Goal: Task Accomplishment & Management: Manage account settings

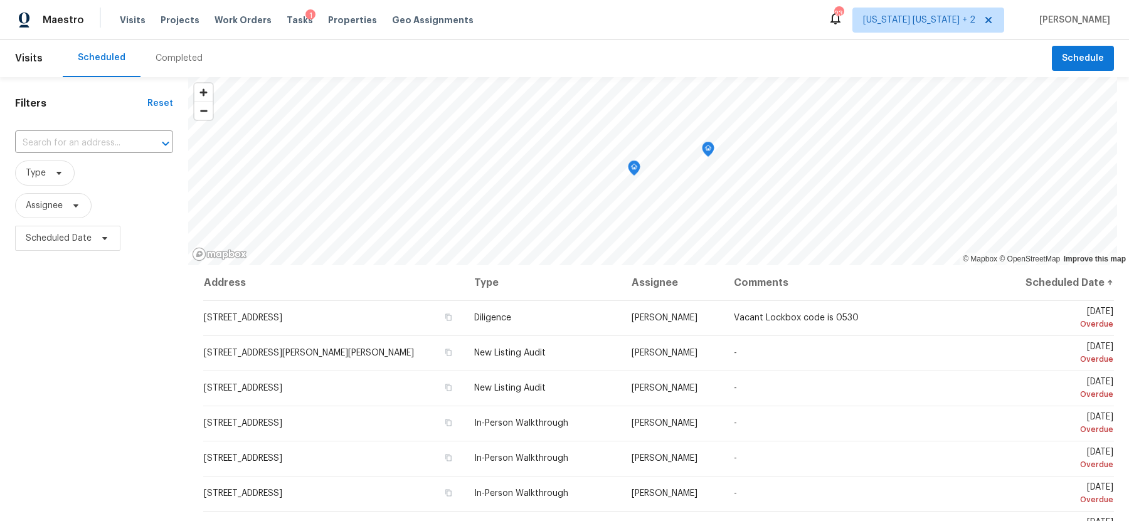
scroll to position [470, 0]
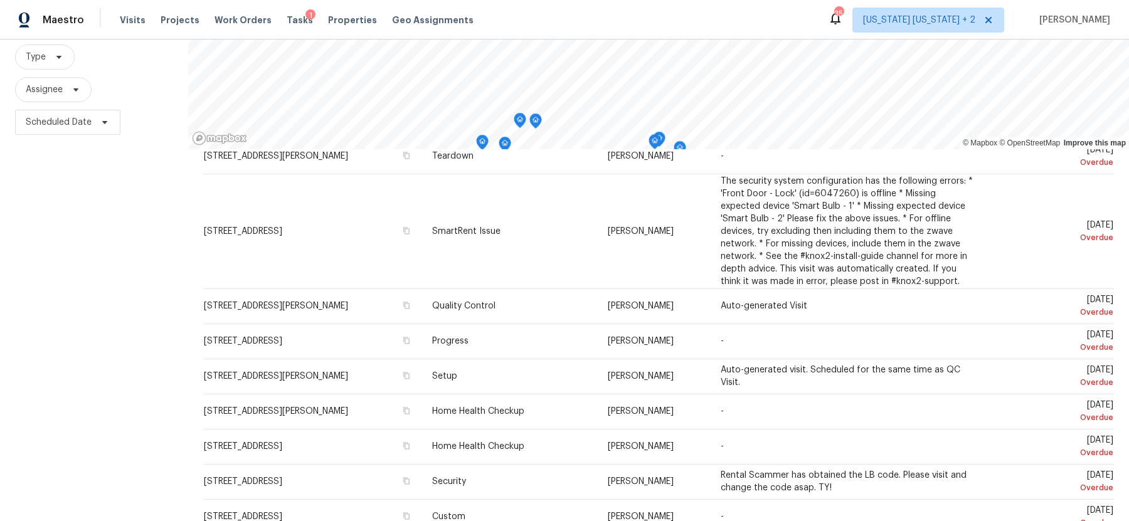
scroll to position [161, 0]
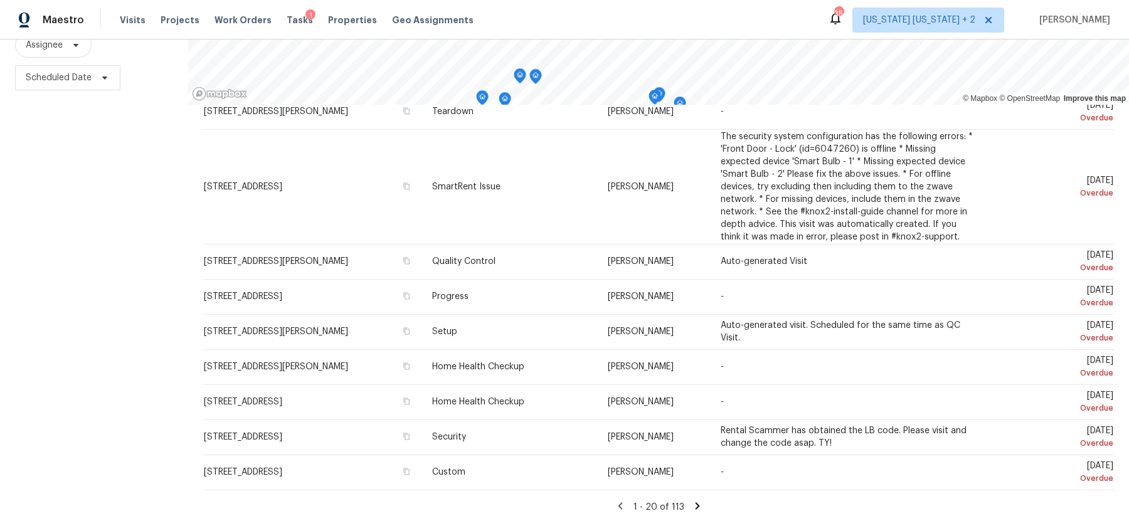
click at [701, 502] on icon at bounding box center [697, 506] width 11 height 11
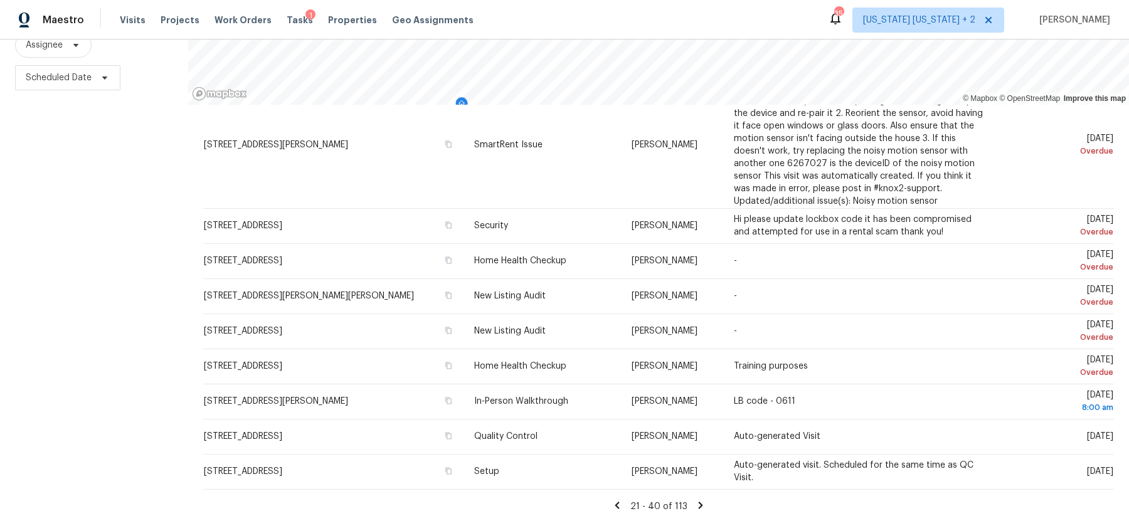
click at [698, 506] on icon at bounding box center [700, 505] width 11 height 11
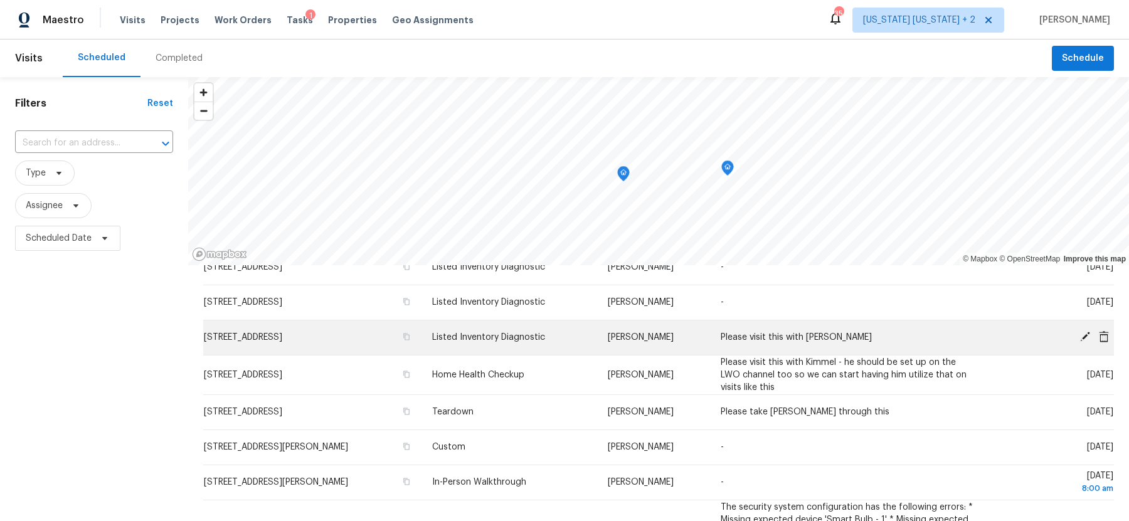
scroll to position [55, 0]
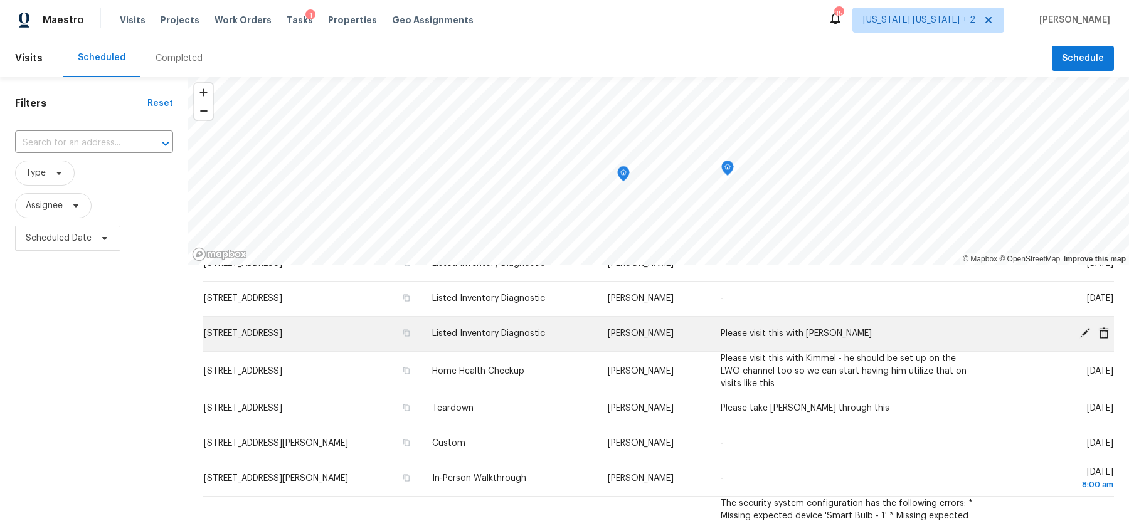
click at [1103, 332] on icon at bounding box center [1104, 332] width 10 height 11
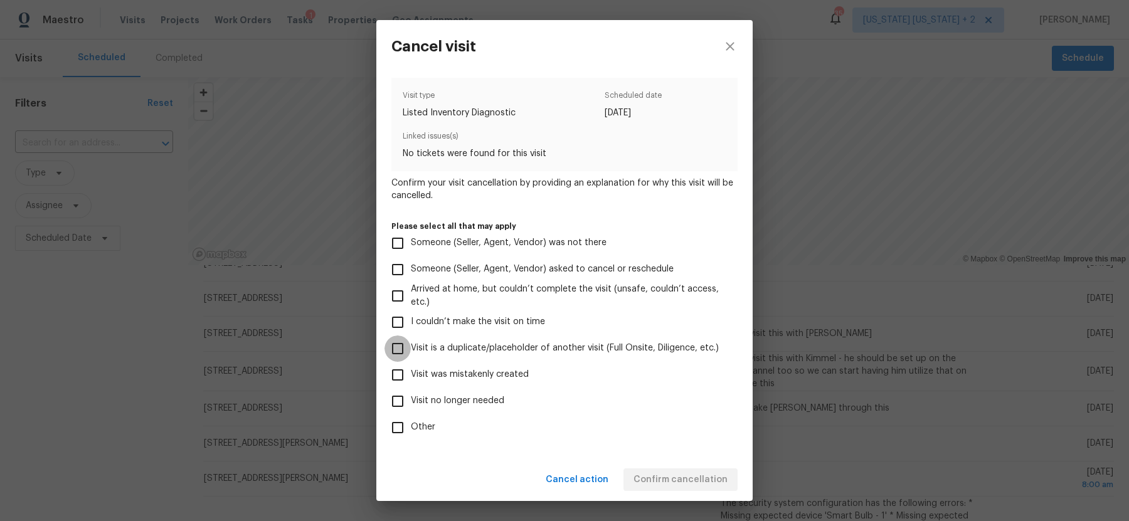
click at [395, 353] on input "Visit is a duplicate/placeholder of another visit (Full Onsite, Diligence, etc.)" at bounding box center [398, 349] width 26 height 26
checkbox input "true"
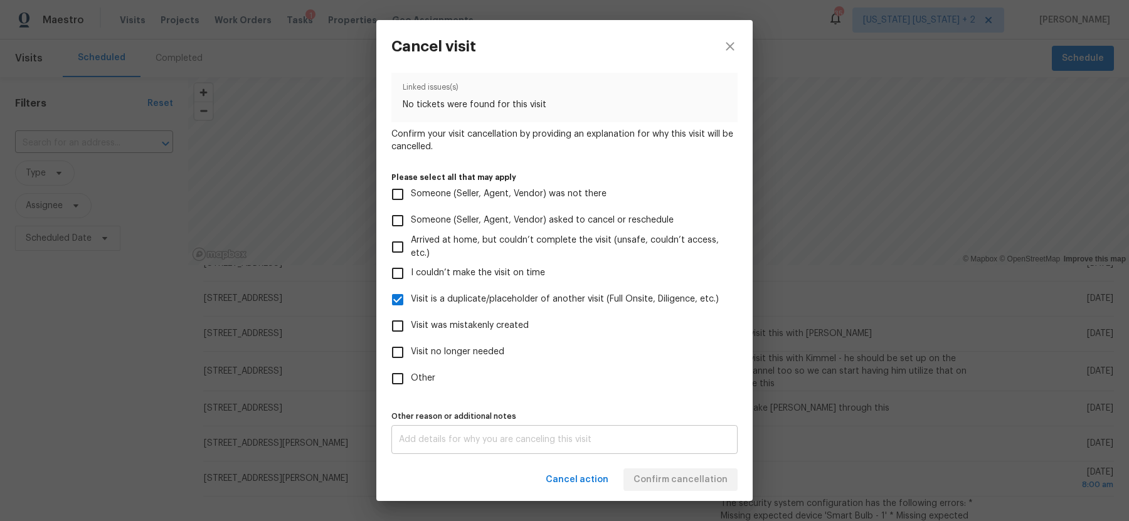
click at [588, 437] on textarea at bounding box center [564, 439] width 331 height 9
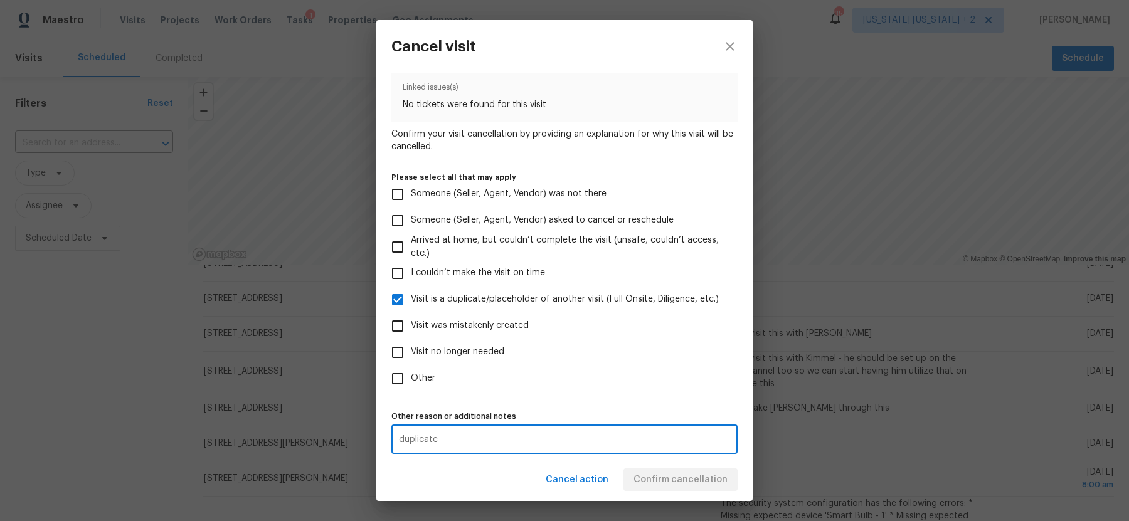
type textarea "duplicate"
click at [512, 477] on div "Cancel action Confirm cancellation" at bounding box center [564, 480] width 376 height 43
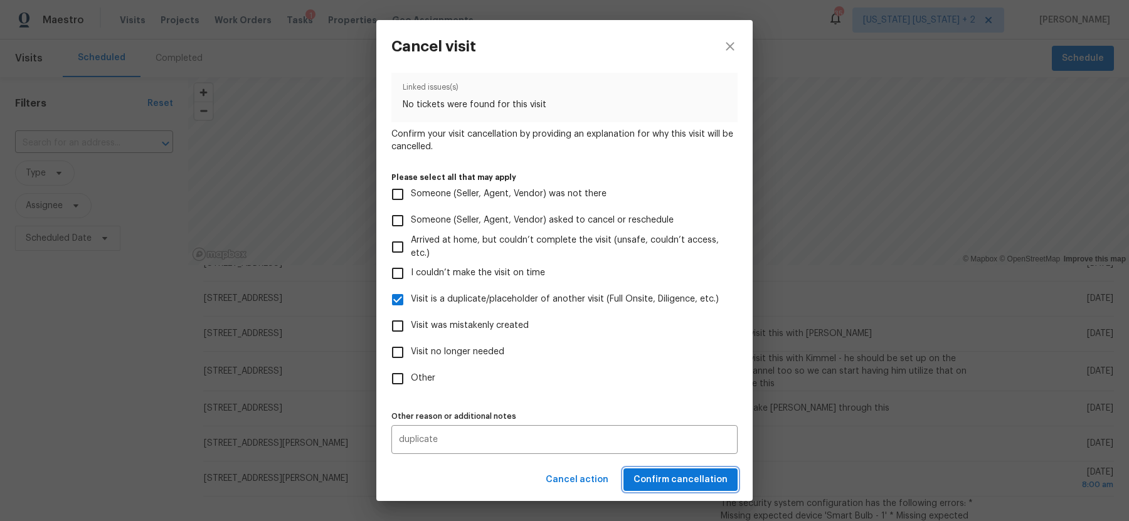
click at [670, 475] on span "Confirm cancellation" at bounding box center [681, 480] width 94 height 16
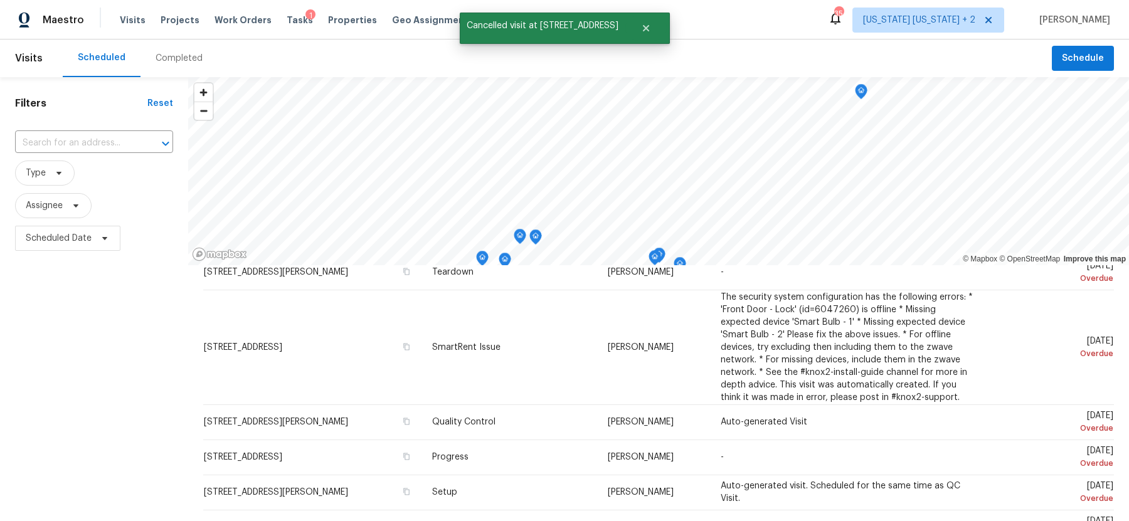
scroll to position [161, 0]
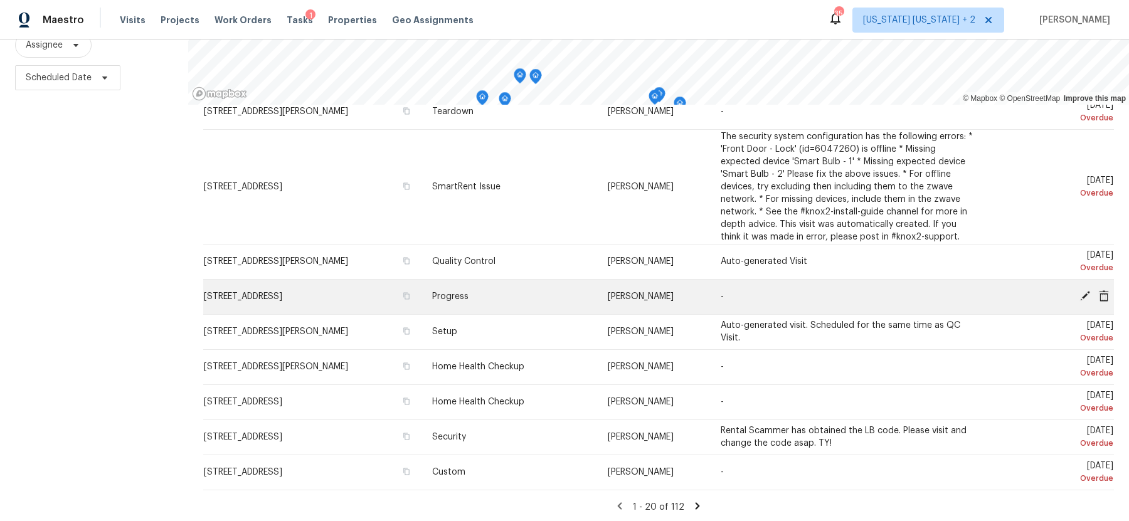
click at [1105, 295] on icon at bounding box center [1104, 295] width 10 height 11
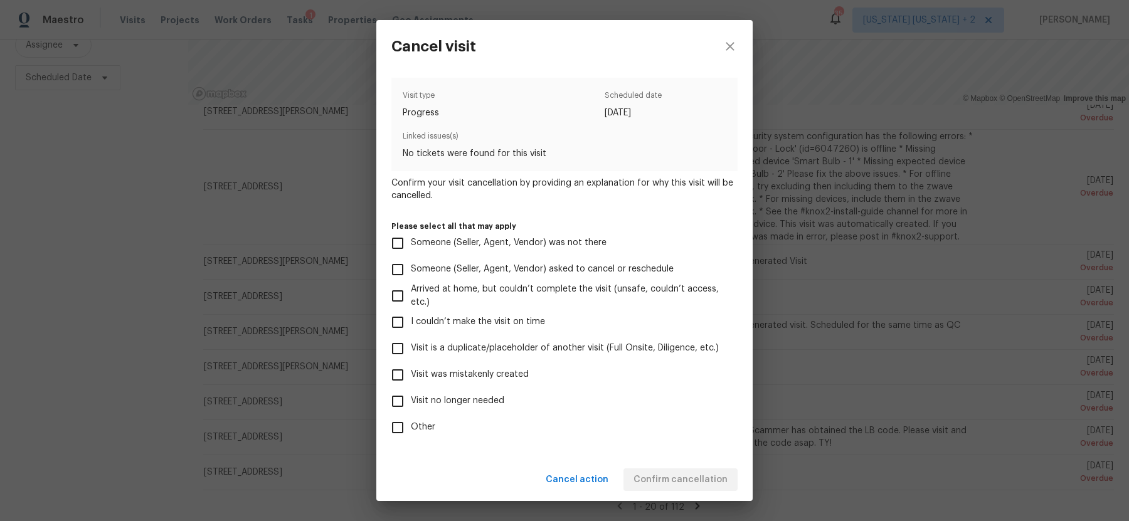
scroll to position [49, 0]
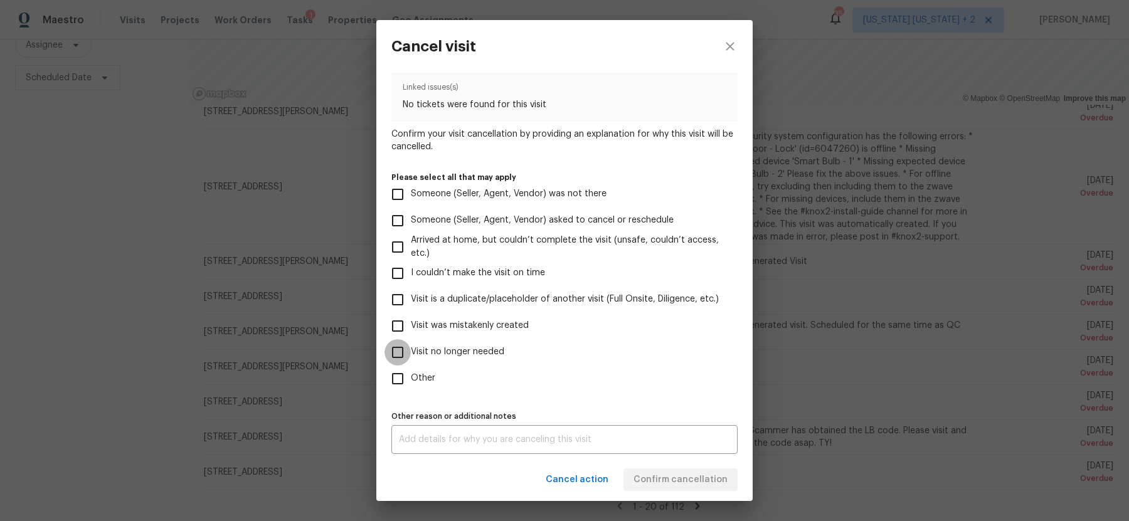
click at [396, 354] on input "Visit no longer needed" at bounding box center [398, 352] width 26 height 26
checkbox input "true"
click at [422, 433] on div "x Other reason or additional notes" at bounding box center [564, 439] width 346 height 29
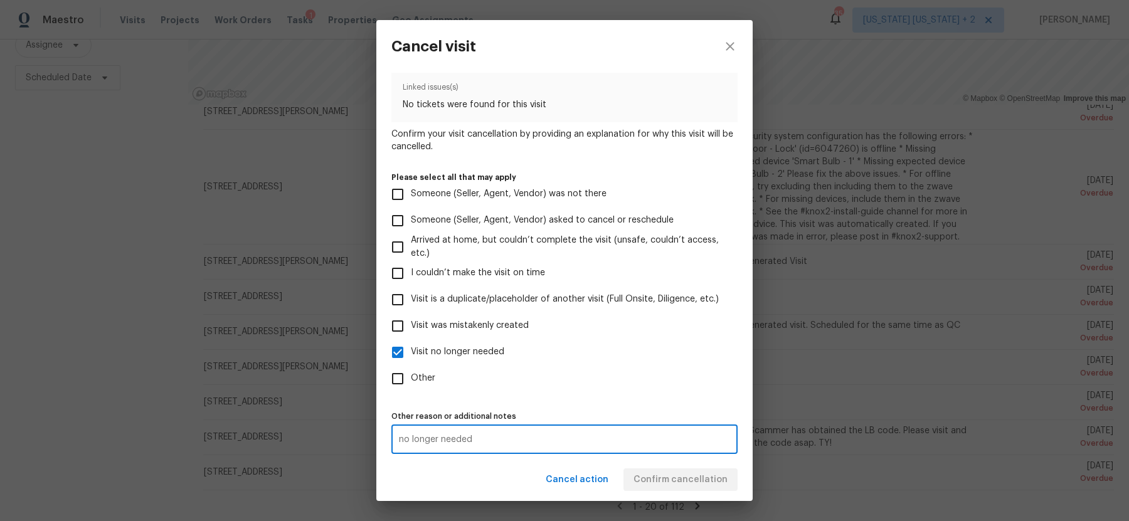
type textarea "no longer needed"
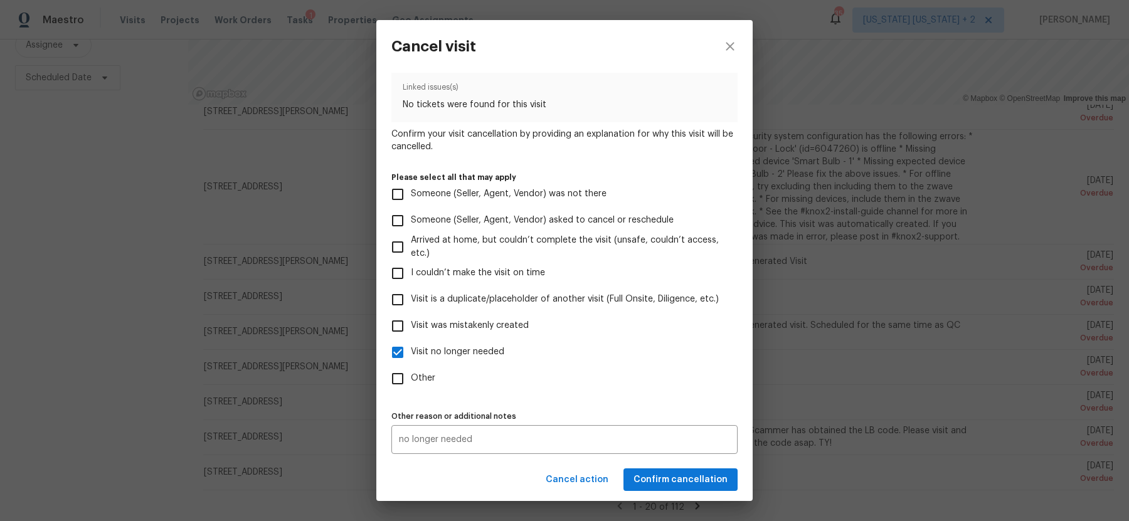
click at [489, 486] on div "Cancel action Confirm cancellation" at bounding box center [564, 480] width 376 height 43
click at [666, 475] on span "Confirm cancellation" at bounding box center [681, 480] width 94 height 16
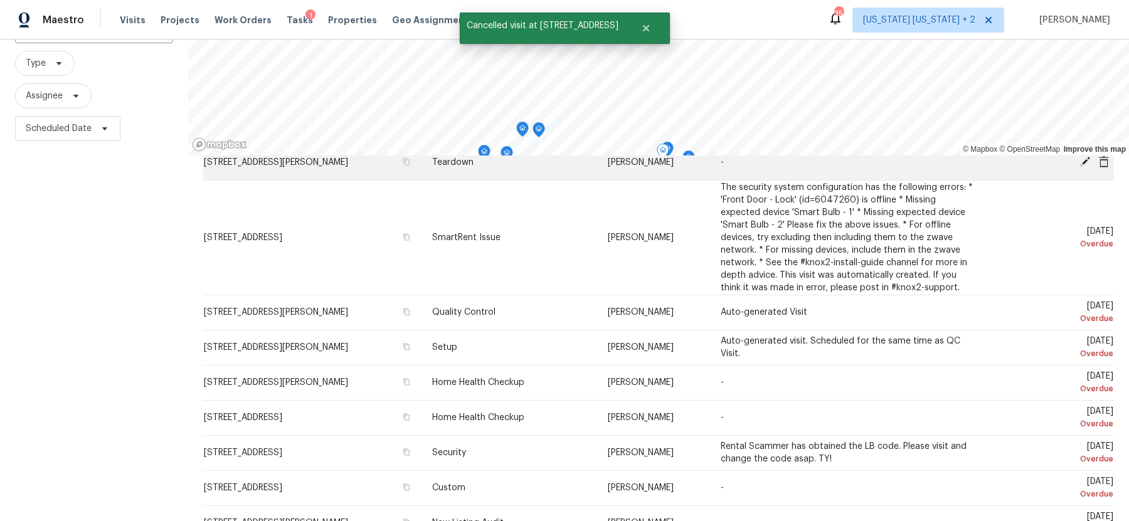
scroll to position [161, 0]
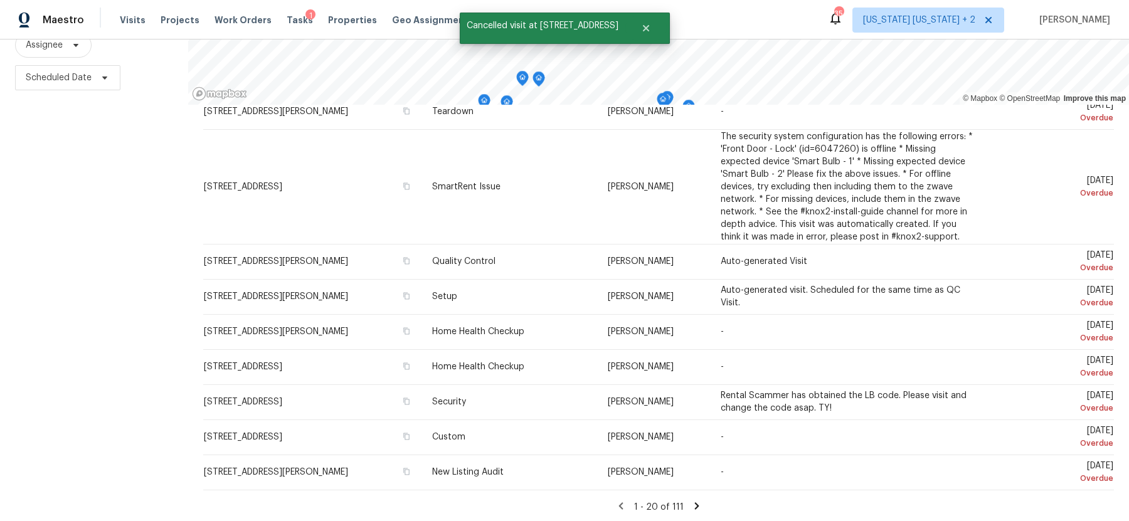
click at [698, 502] on icon at bounding box center [696, 506] width 11 height 11
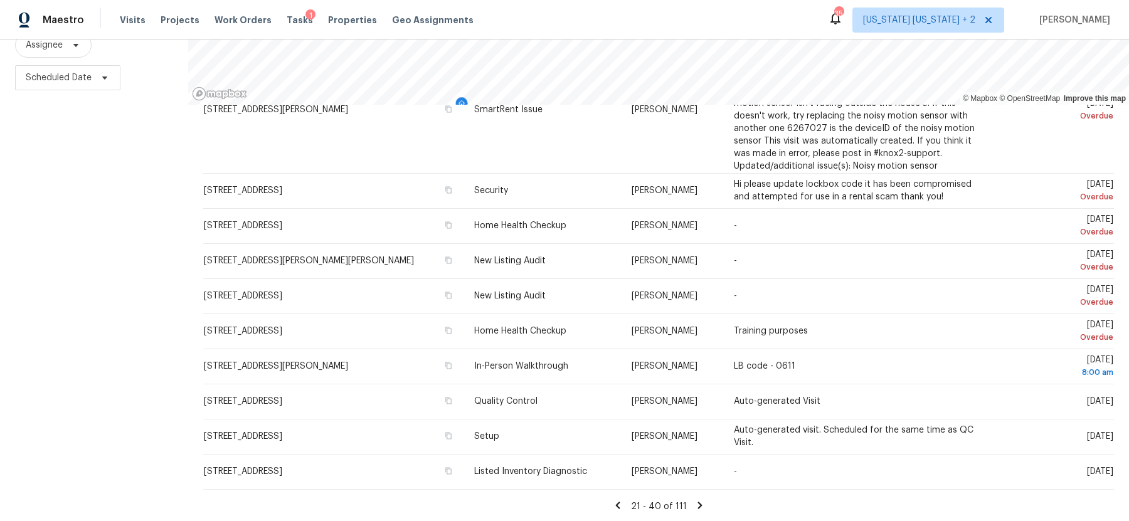
click at [698, 506] on icon at bounding box center [700, 505] width 4 height 7
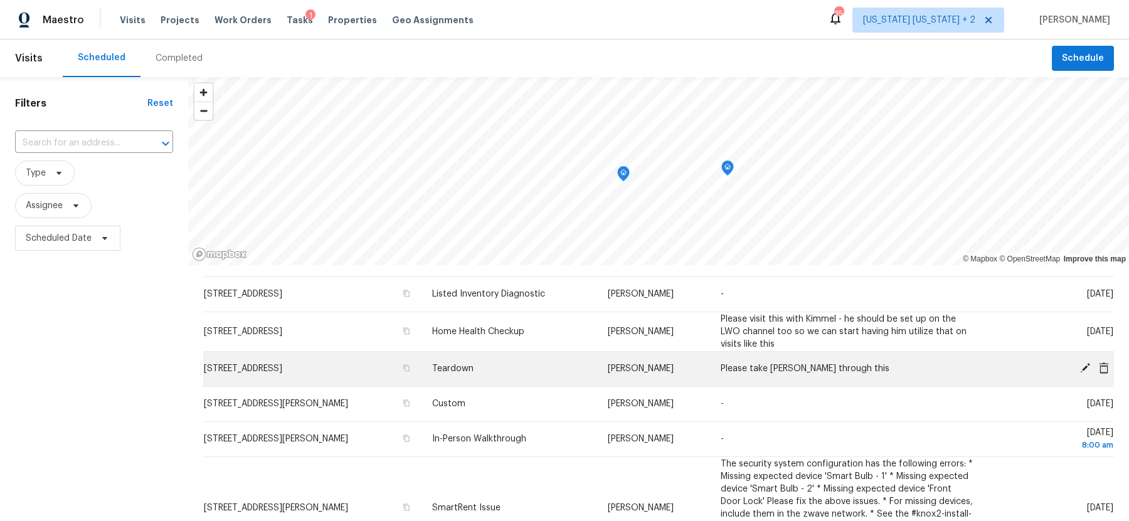
scroll to position [26, 0]
click at [1087, 364] on icon at bounding box center [1085, 366] width 10 height 10
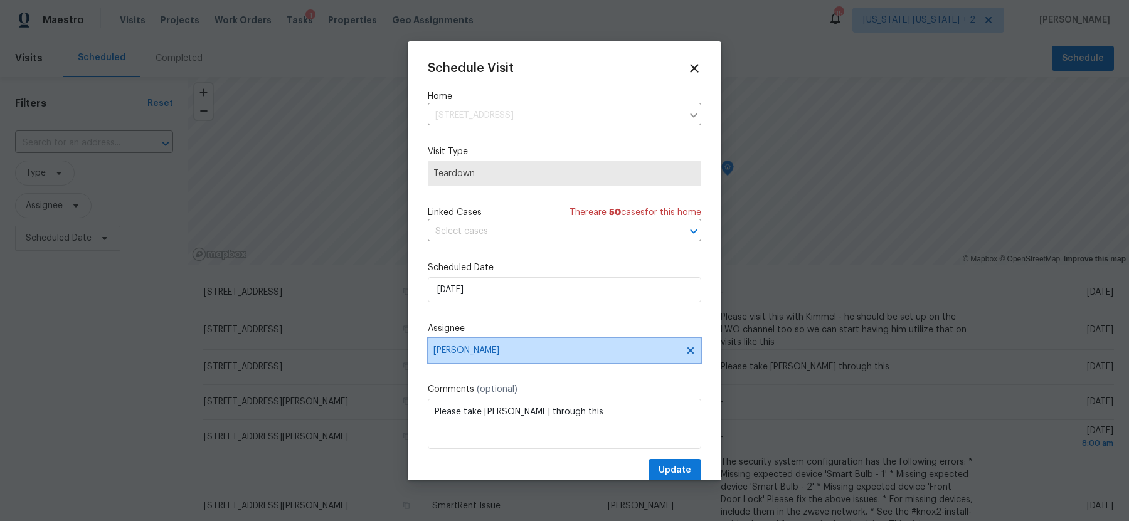
click at [494, 351] on span "[PERSON_NAME]" at bounding box center [556, 351] width 246 height 10
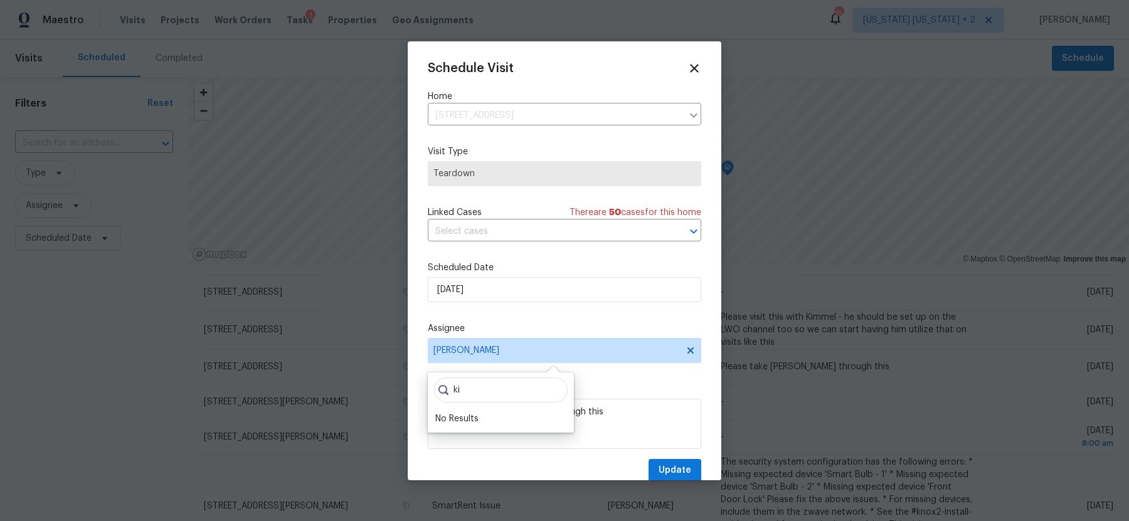
type input "k"
click at [697, 66] on icon at bounding box center [694, 68] width 9 height 9
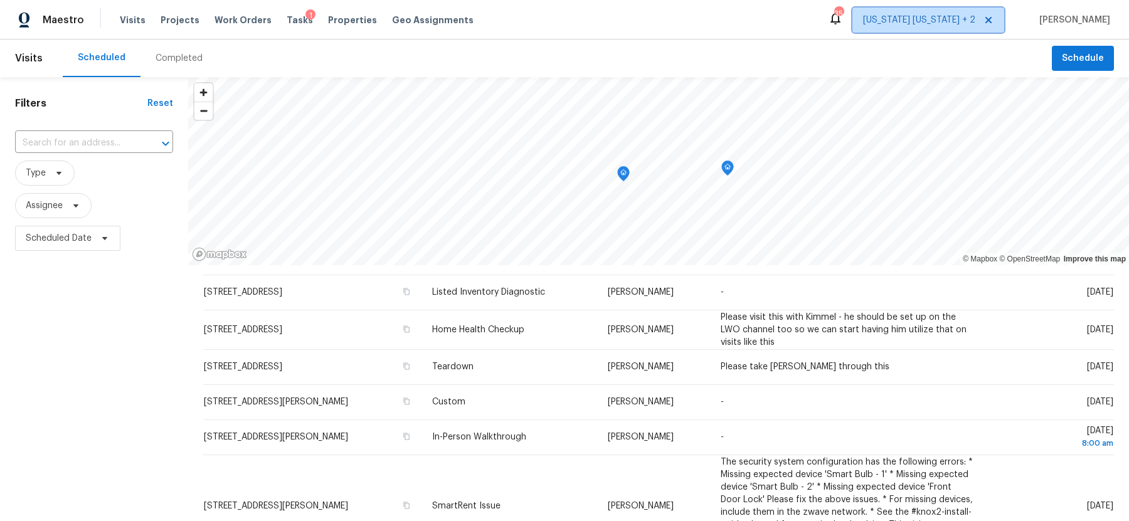
click at [914, 23] on span "New York New Jersey + 2" at bounding box center [919, 20] width 112 height 13
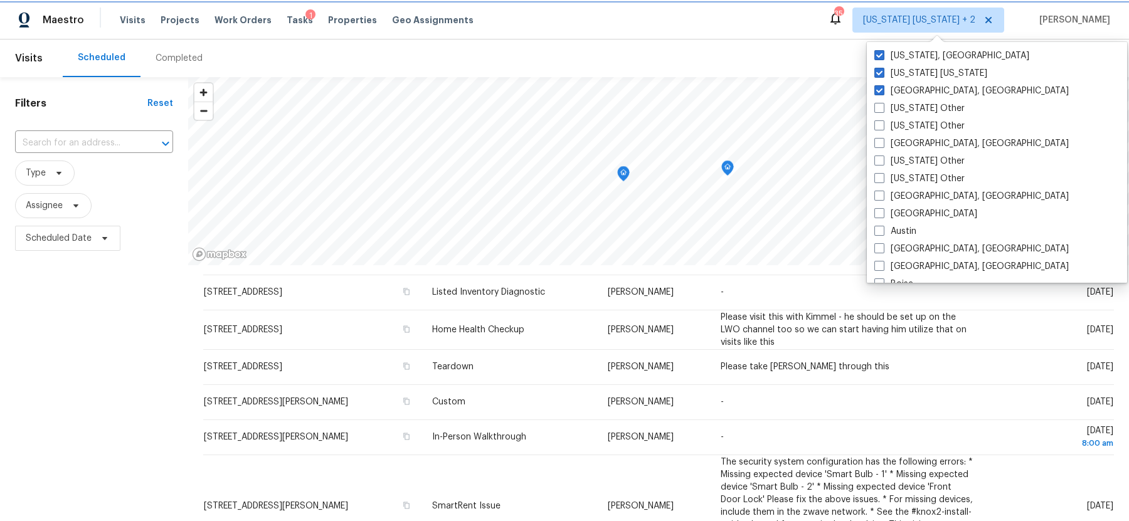
click at [935, 24] on span "New York New Jersey + 2" at bounding box center [919, 20] width 112 height 13
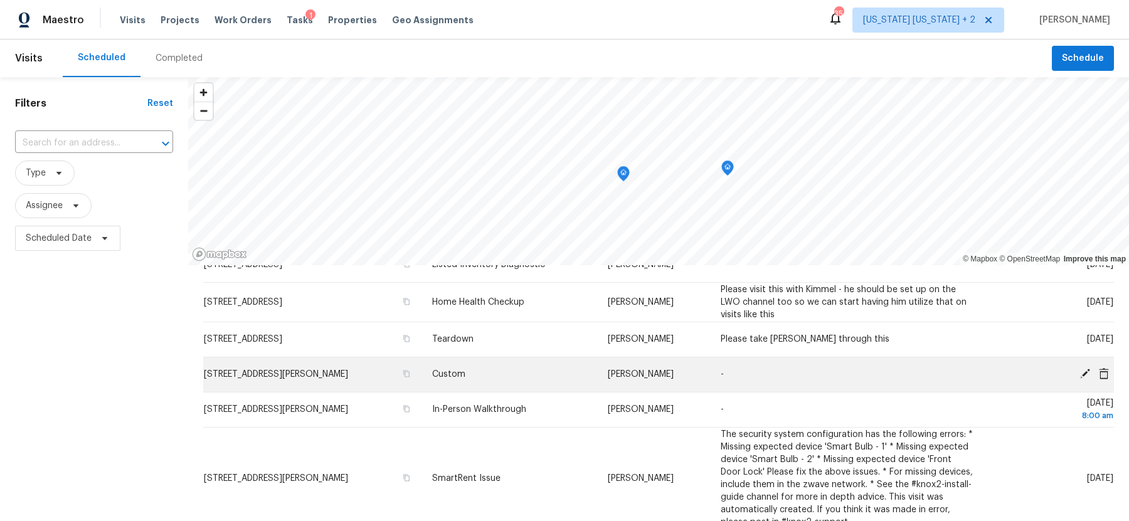
scroll to position [57, 0]
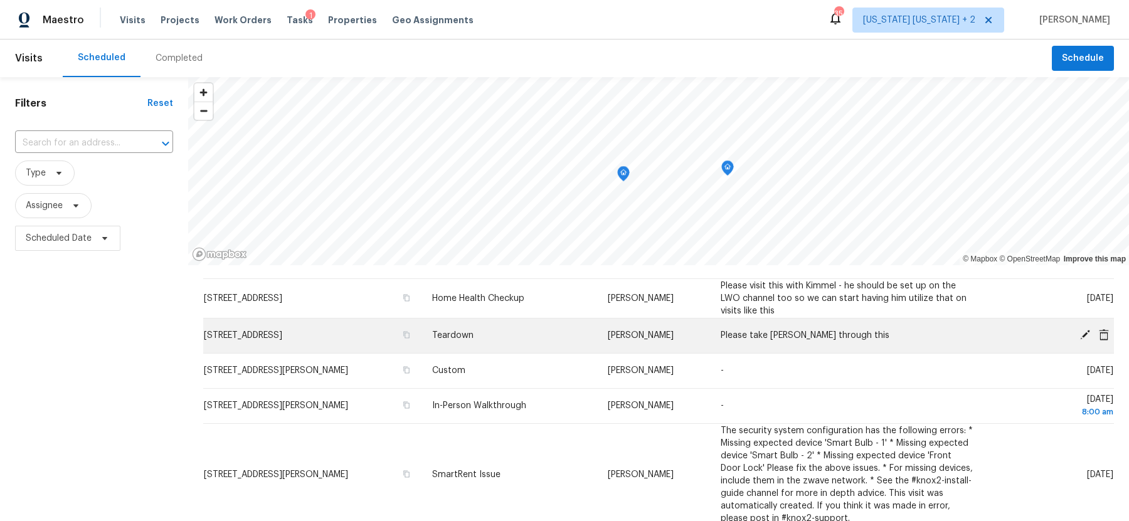
click at [1086, 334] on icon at bounding box center [1085, 335] width 10 height 10
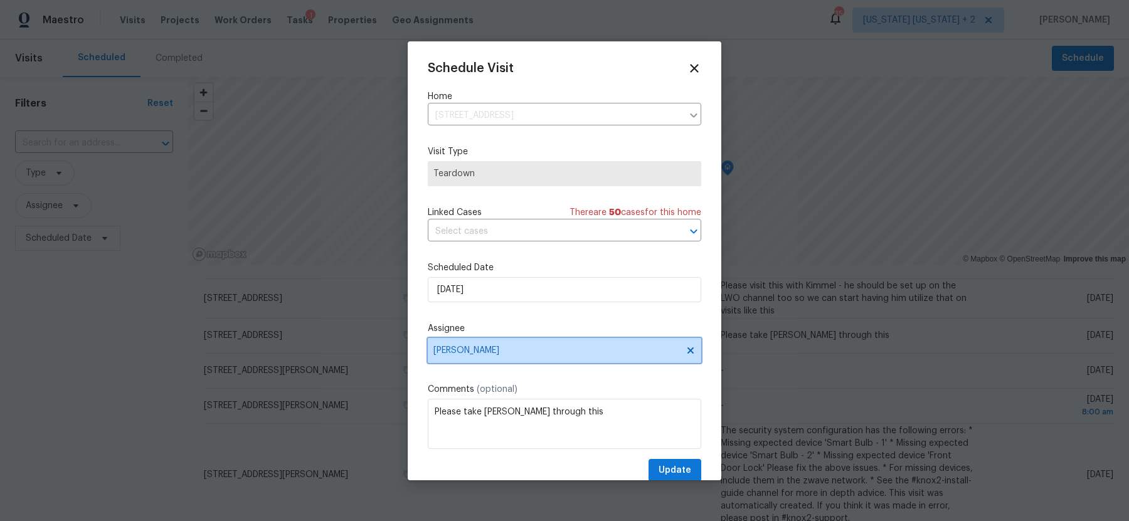
click at [516, 350] on span "[PERSON_NAME]" at bounding box center [556, 351] width 246 height 10
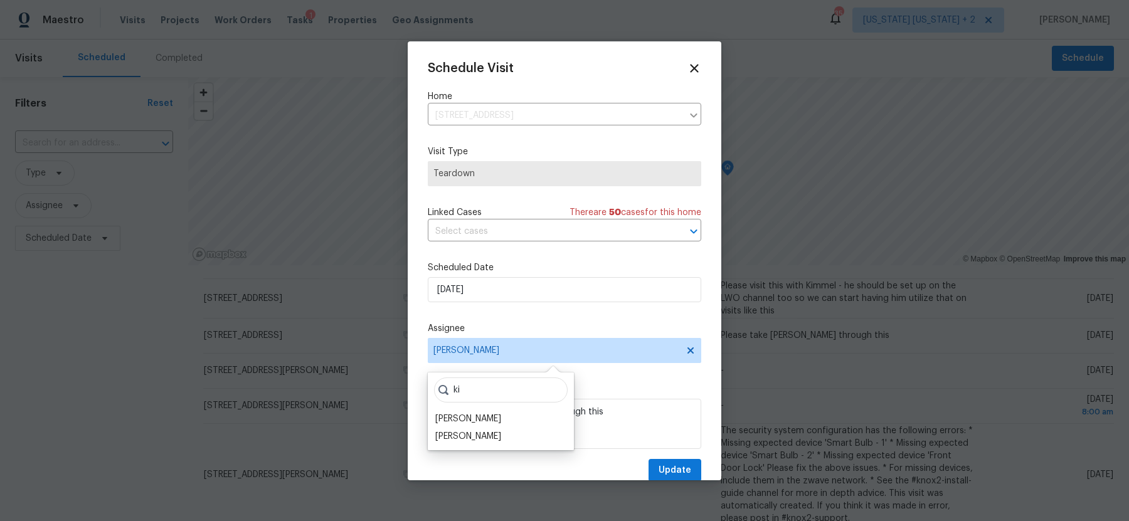
type input "k"
click at [697, 68] on icon at bounding box center [694, 68] width 14 height 14
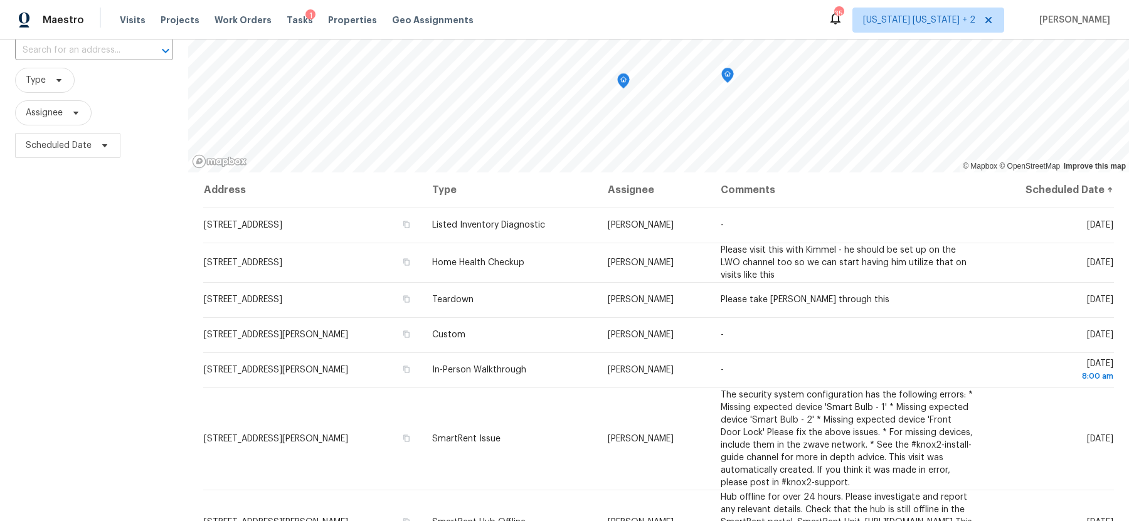
scroll to position [123, 0]
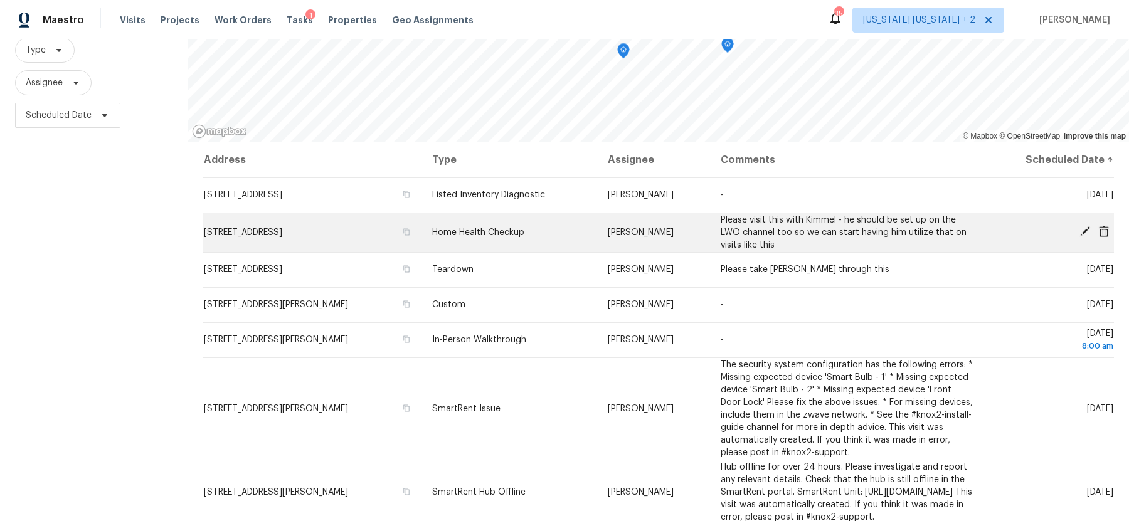
click at [1085, 230] on icon at bounding box center [1085, 231] width 10 height 10
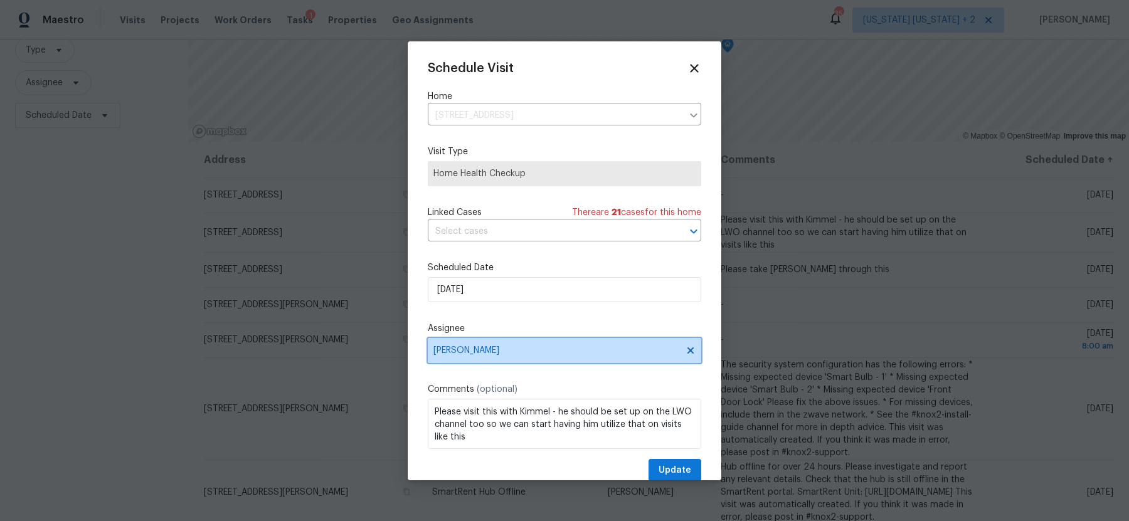
click at [528, 351] on span "[PERSON_NAME]" at bounding box center [556, 351] width 246 height 10
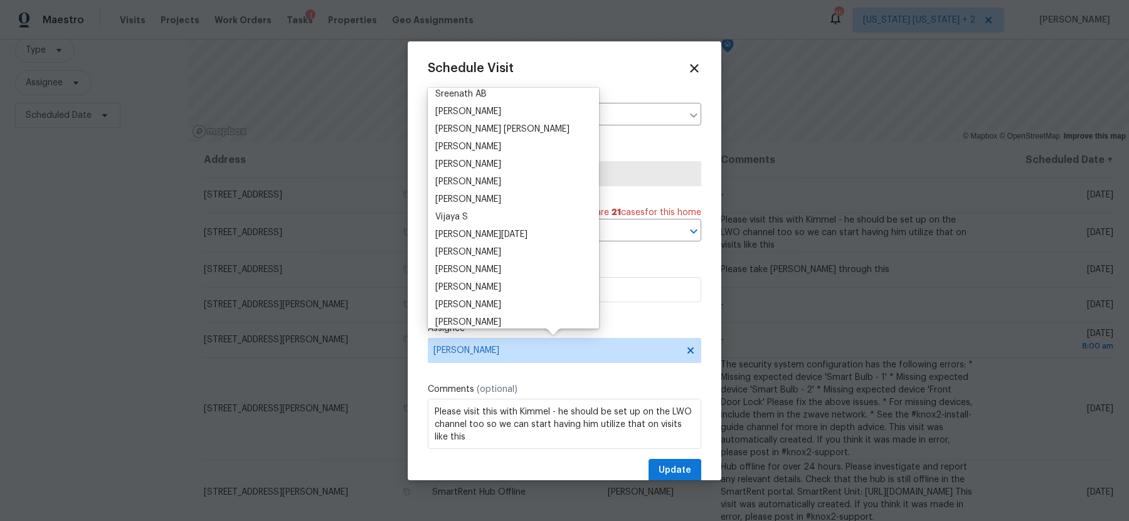
scroll to position [0, 0]
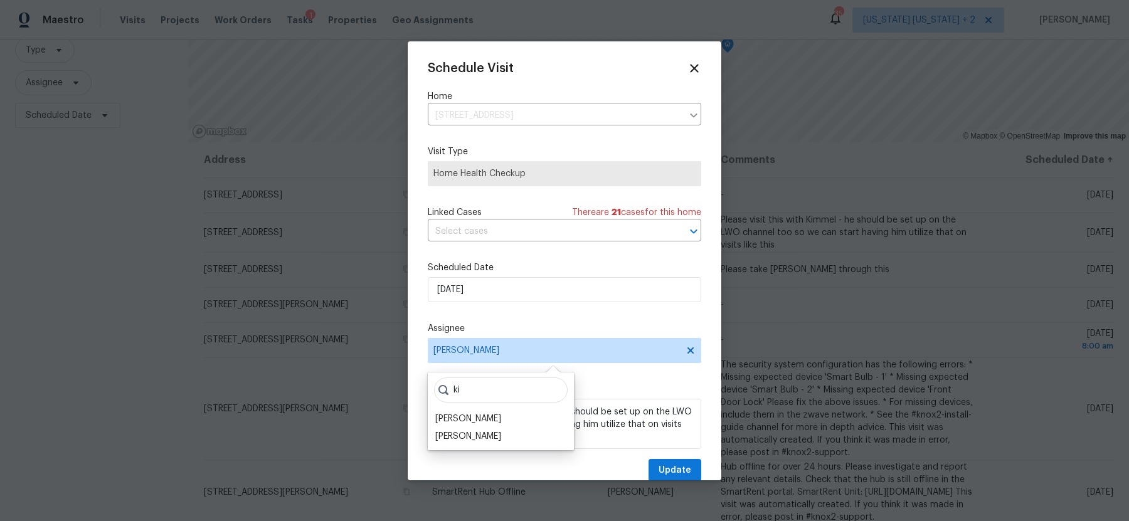
type input "k"
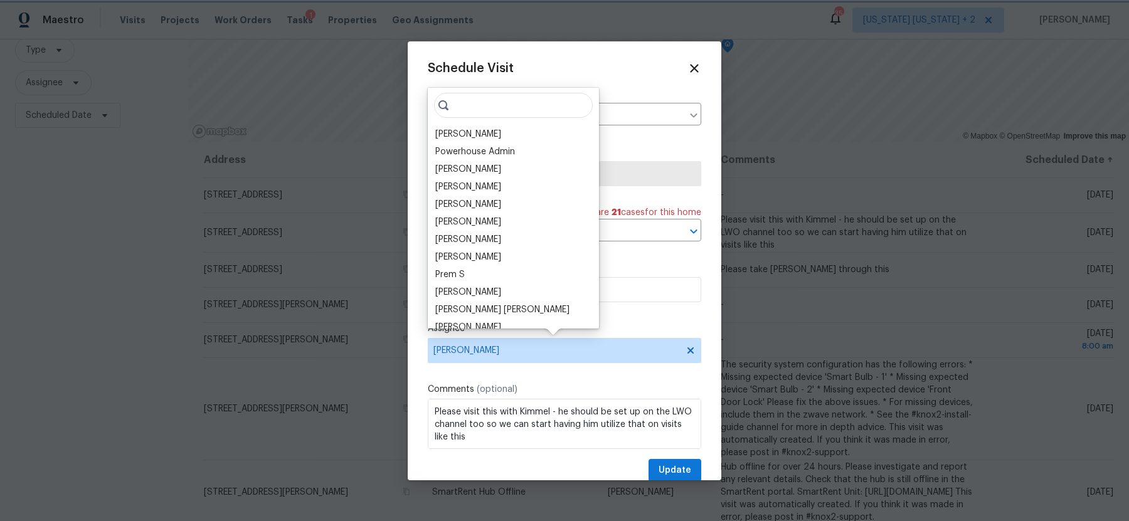
click at [576, 73] on div "Schedule Visit" at bounding box center [565, 68] width 274 height 14
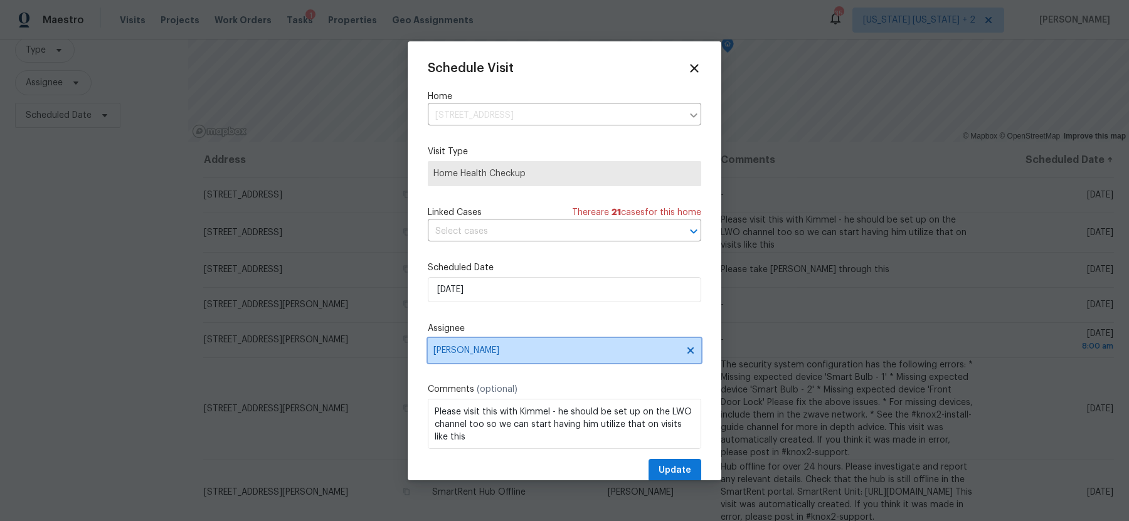
click at [562, 349] on span "[PERSON_NAME]" at bounding box center [556, 351] width 246 height 10
click at [693, 66] on icon at bounding box center [694, 68] width 9 height 9
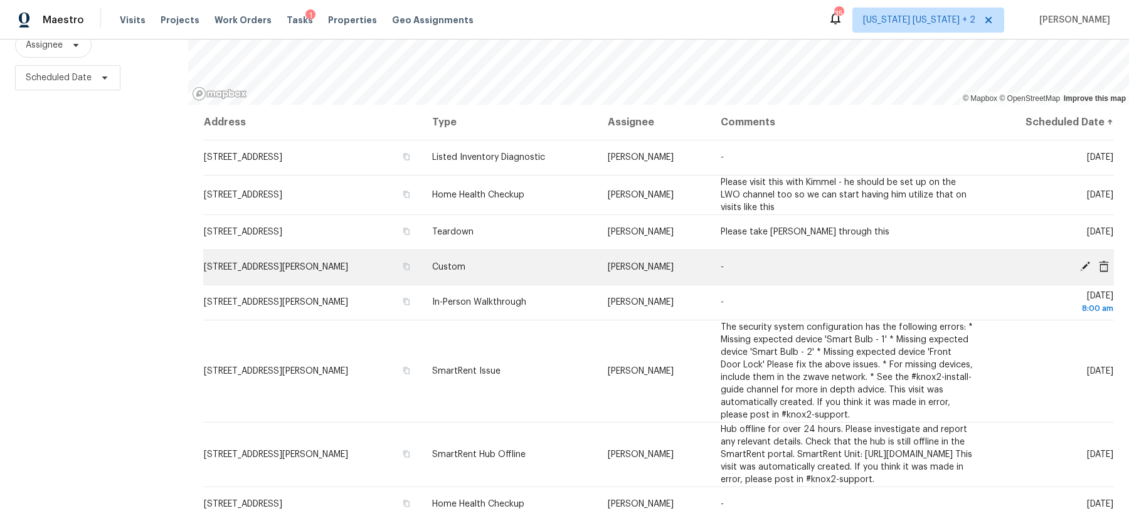
scroll to position [467, 0]
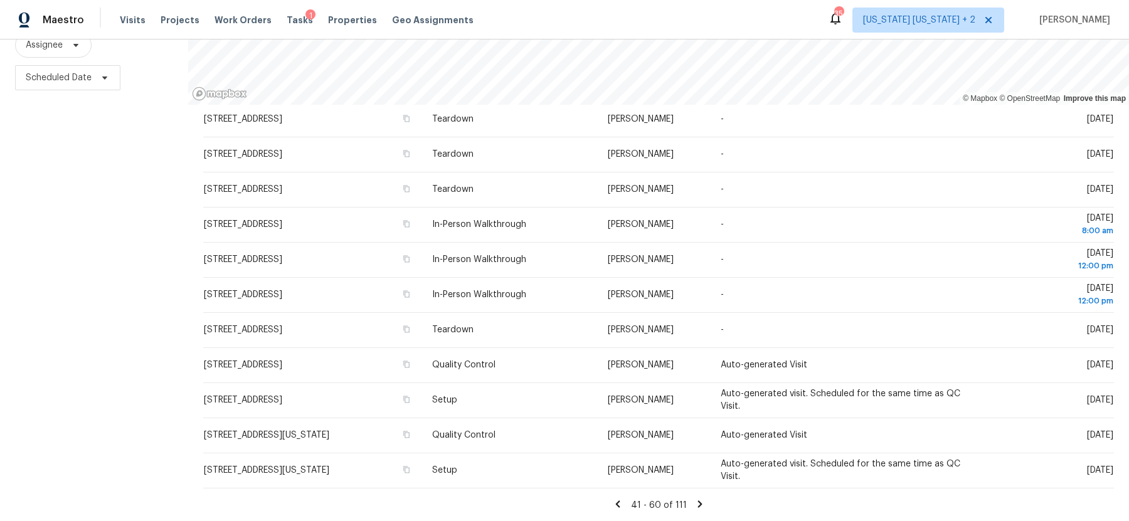
click at [619, 502] on icon at bounding box center [617, 504] width 4 height 7
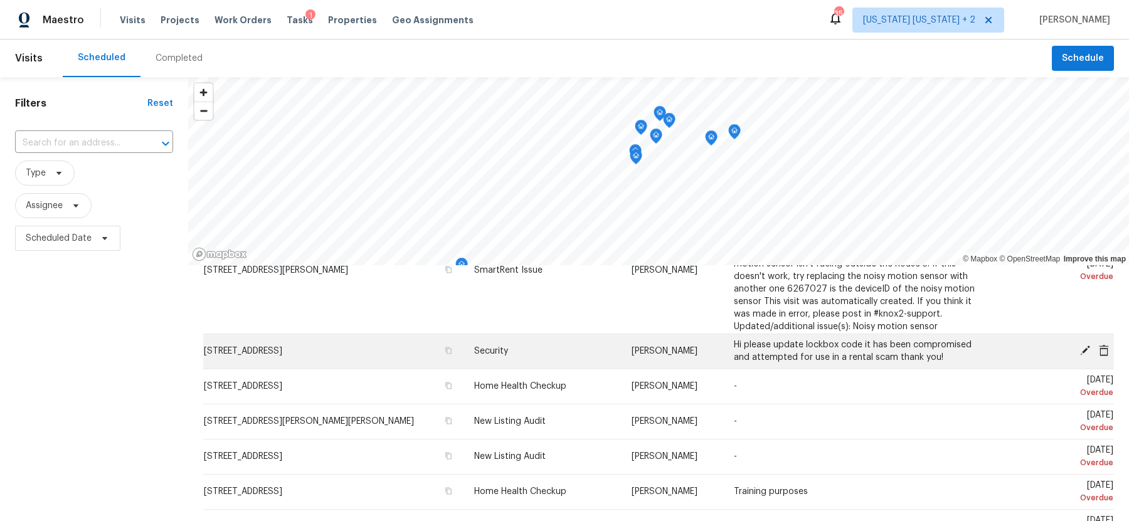
scroll to position [161, 0]
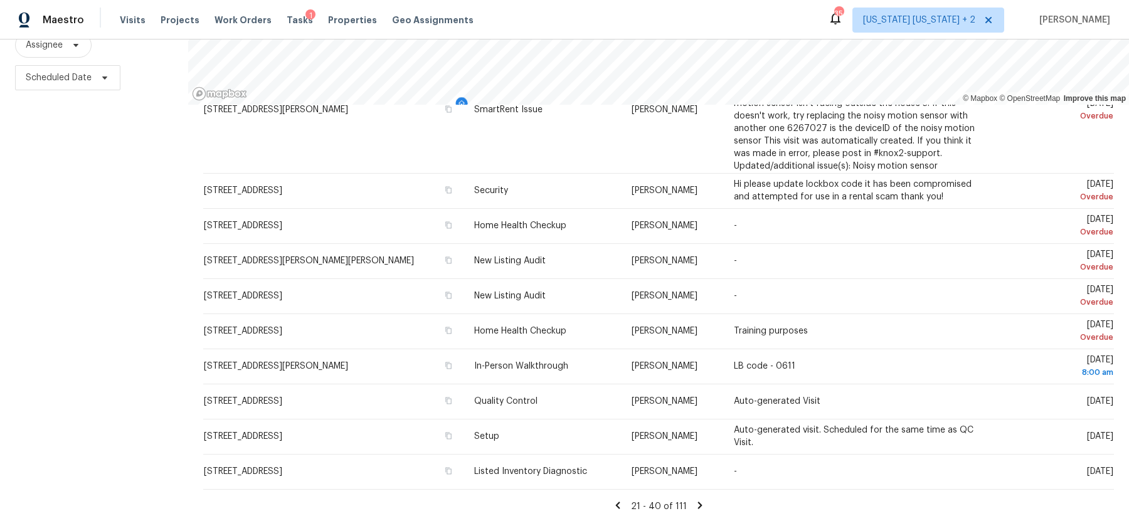
click at [698, 504] on icon at bounding box center [700, 505] width 4 height 7
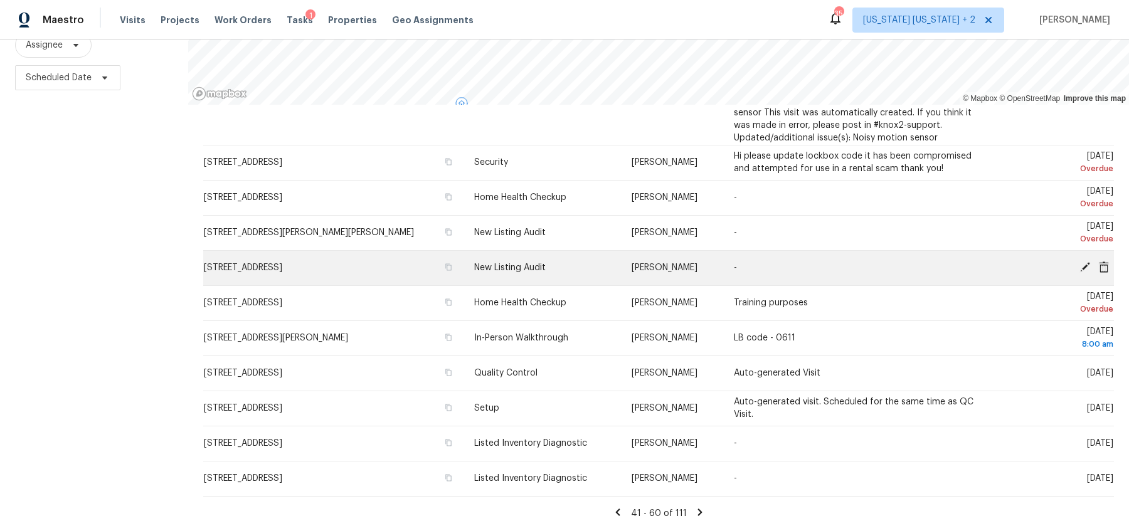
scroll to position [450, 0]
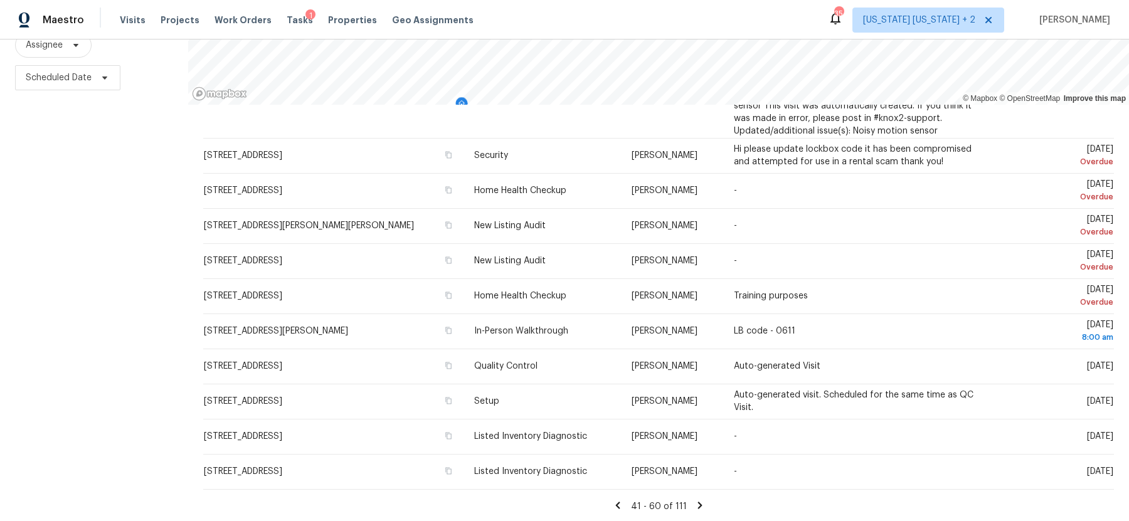
click at [698, 507] on icon at bounding box center [700, 505] width 4 height 7
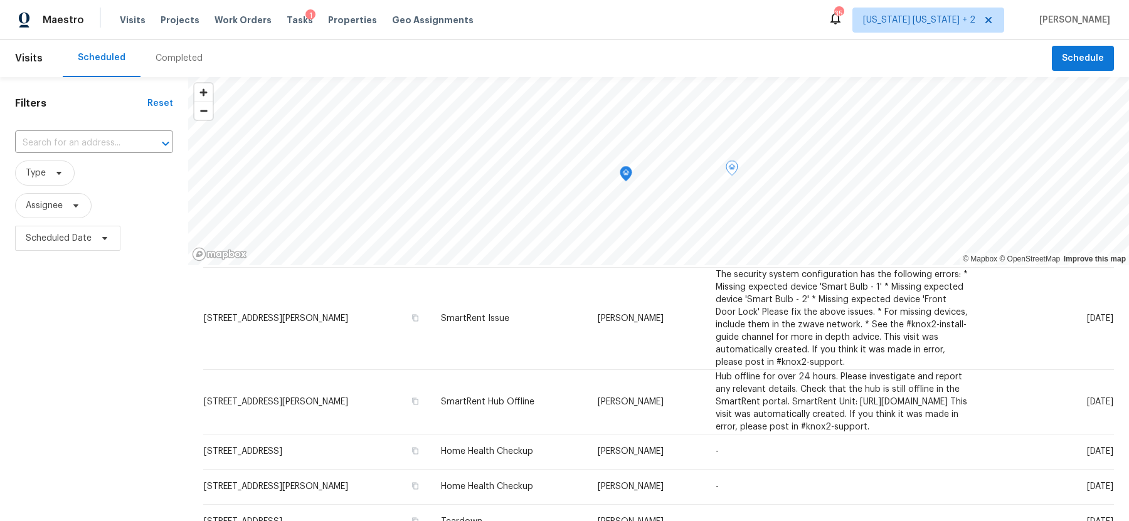
scroll to position [0, 0]
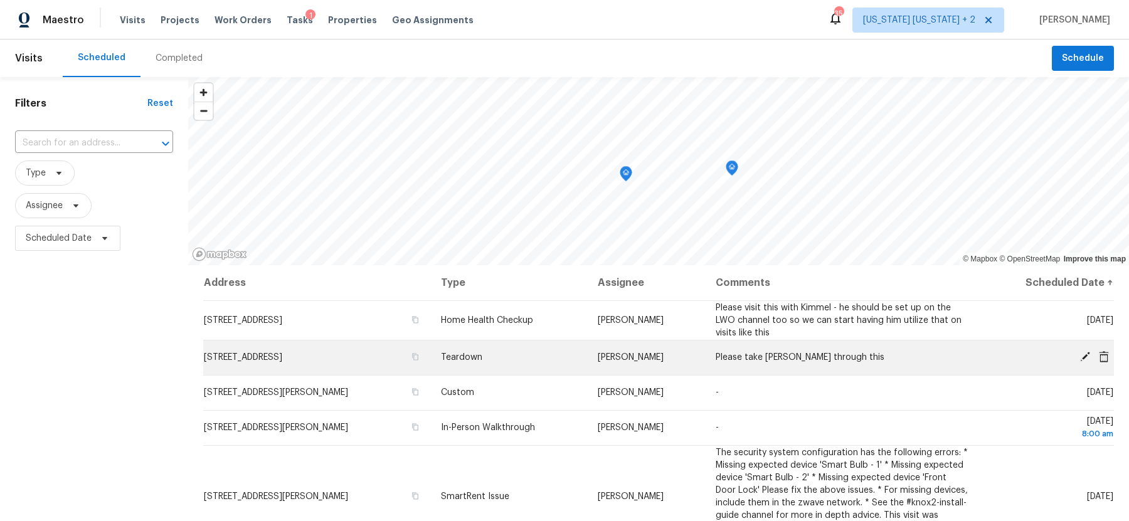
click at [1086, 356] on icon at bounding box center [1085, 357] width 10 height 10
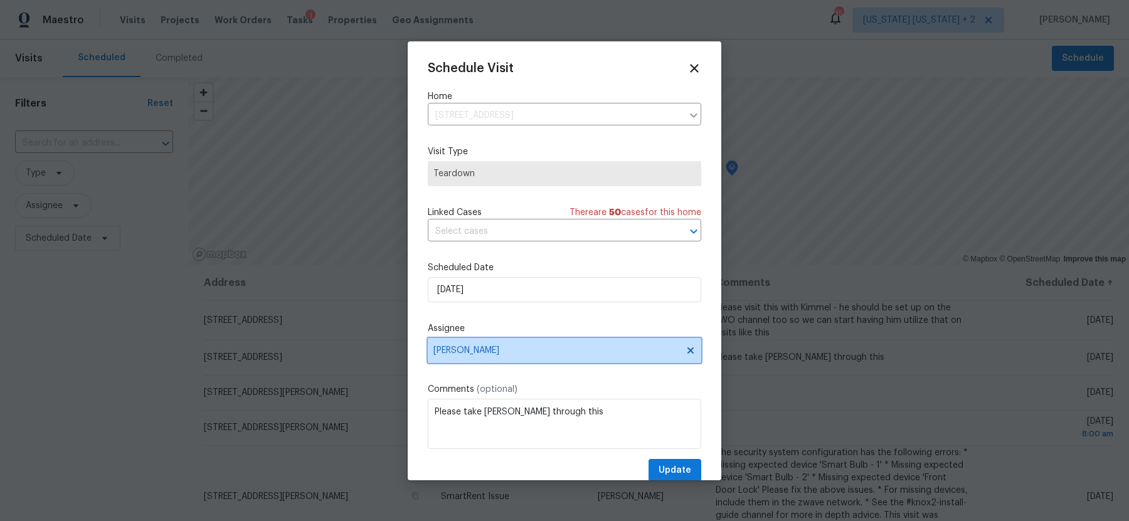
click at [536, 354] on span "[PERSON_NAME]" at bounding box center [556, 351] width 246 height 10
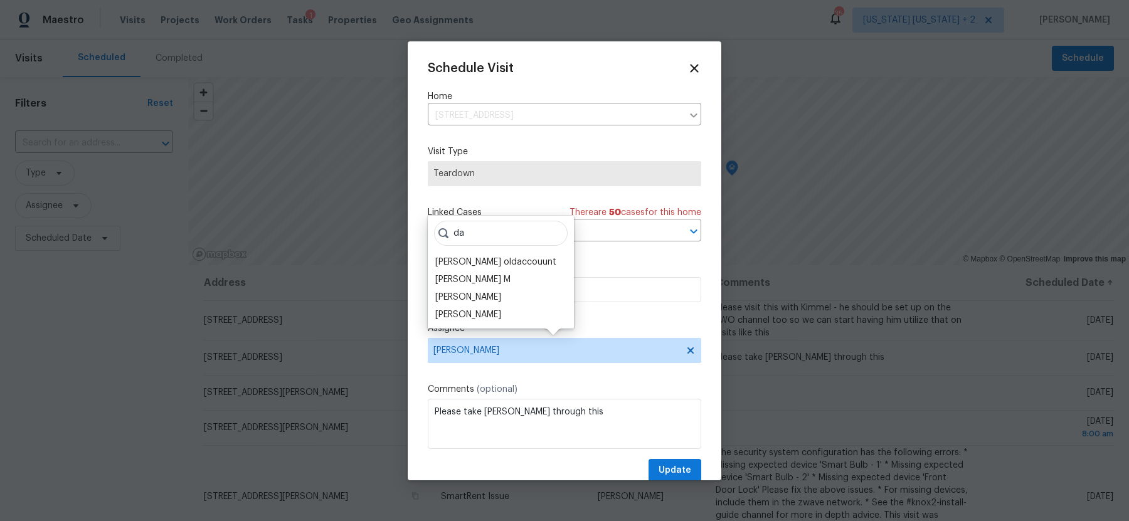
type input "d"
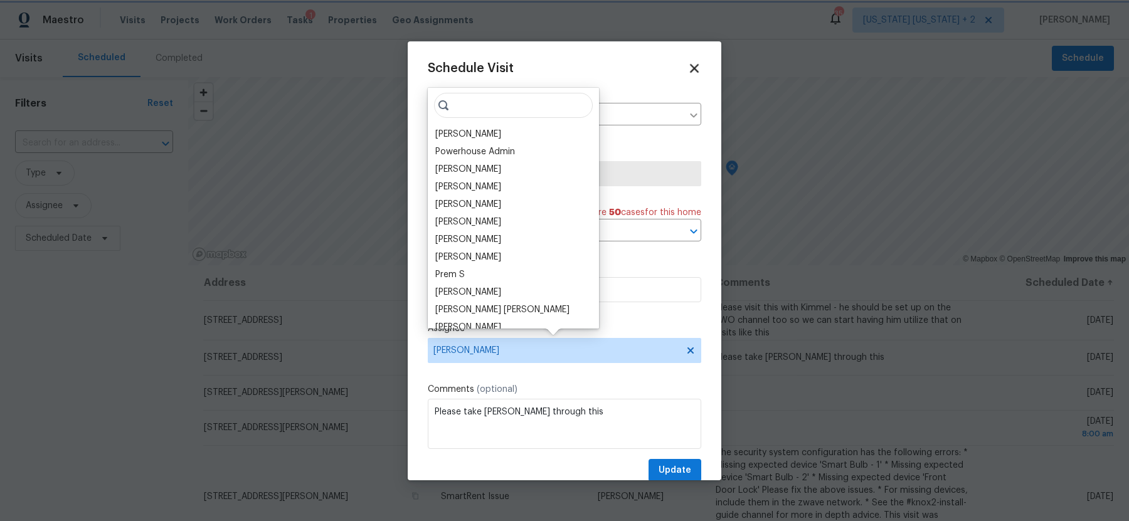
click at [696, 69] on icon at bounding box center [694, 68] width 9 height 9
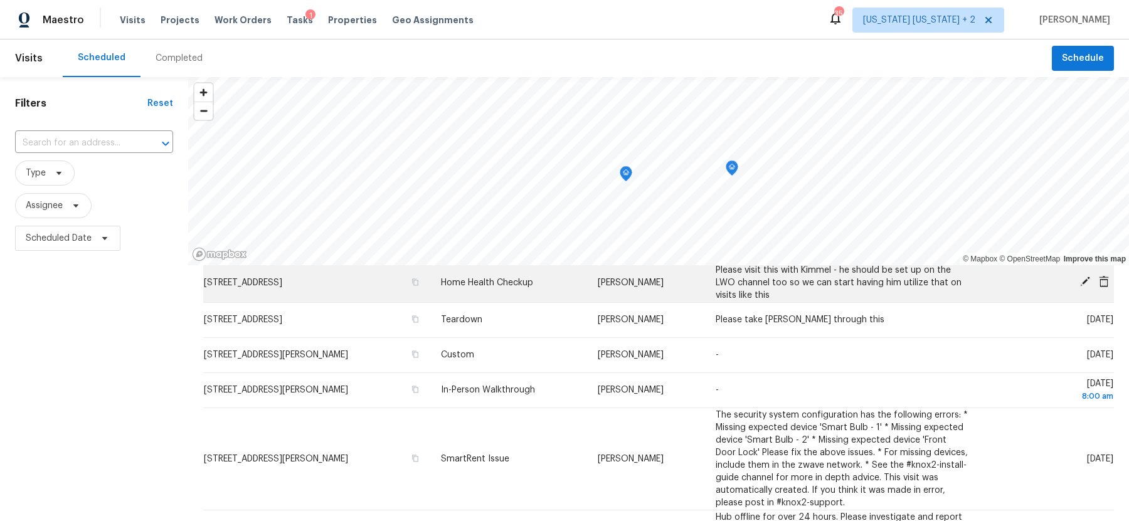
scroll to position [34, 0]
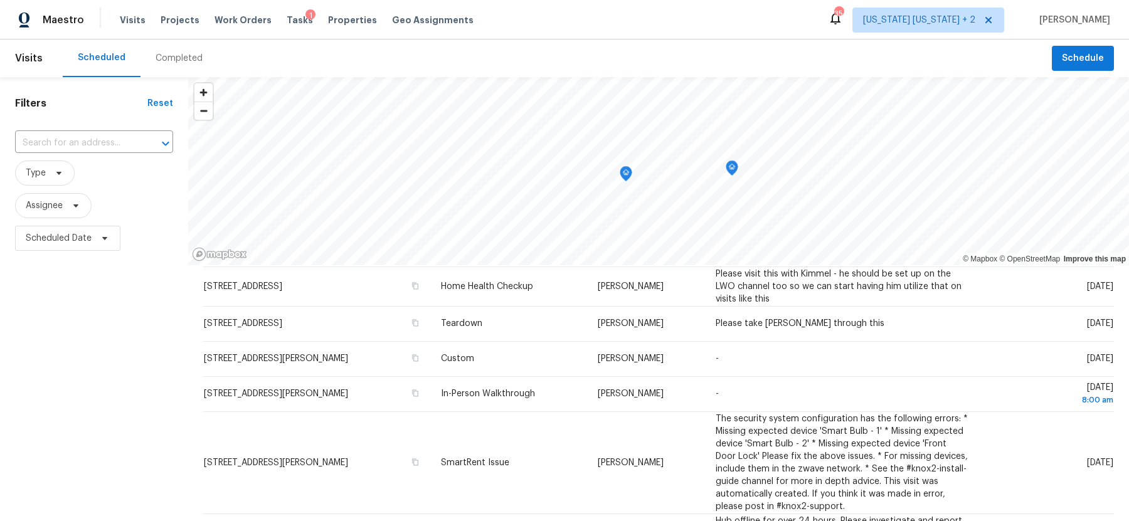
click at [161, 322] on div "Filters Reset ​ Type Assignee Scheduled Date" at bounding box center [94, 379] width 188 height 605
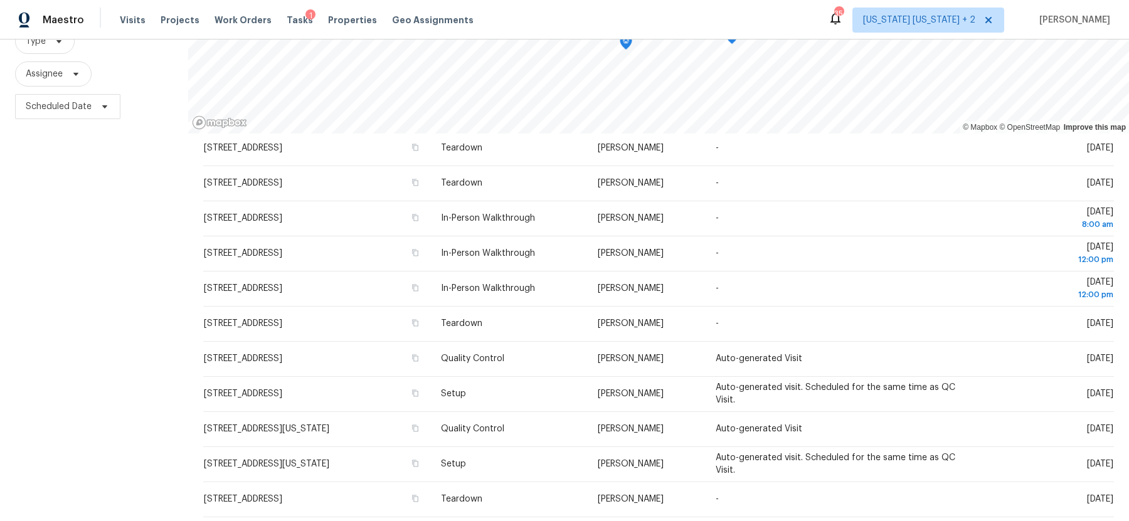
scroll to position [161, 0]
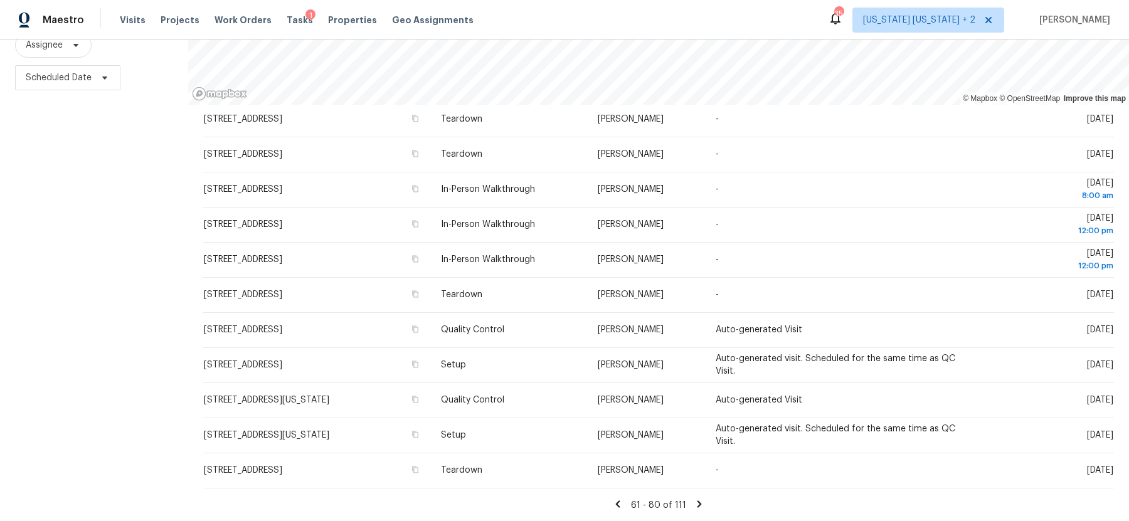
click at [699, 502] on icon at bounding box center [699, 504] width 11 height 11
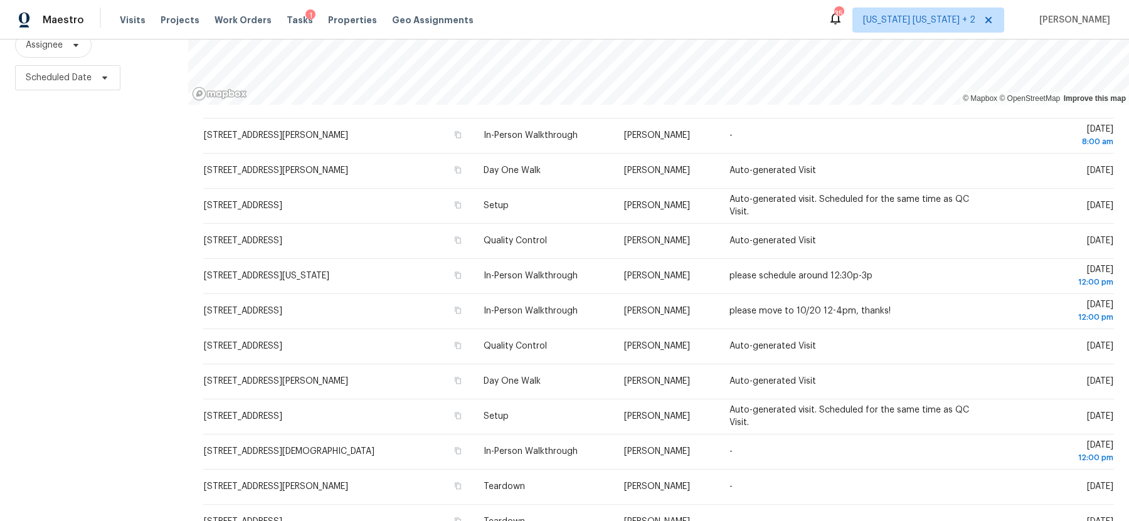
scroll to position [56, 0]
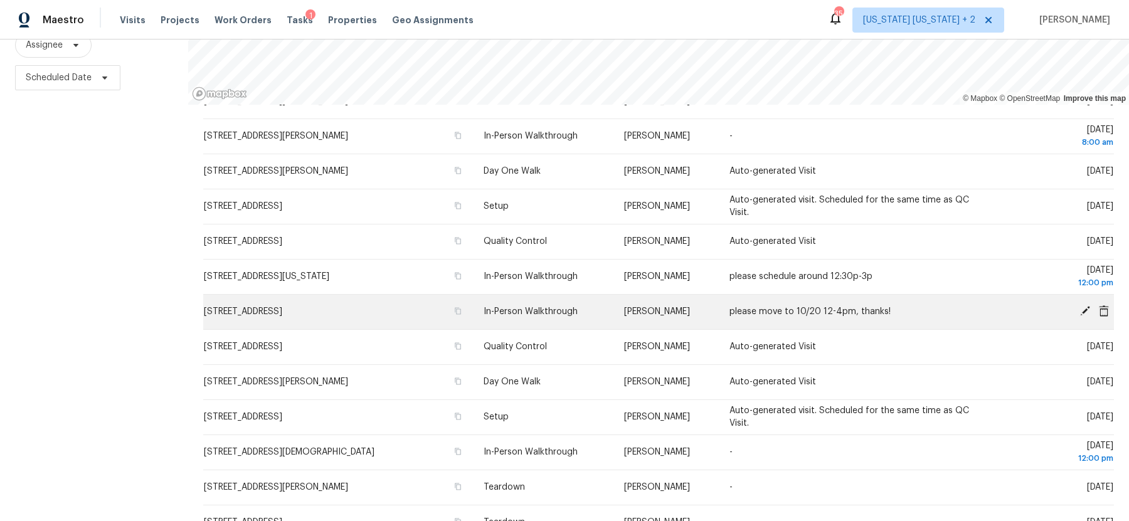
click at [1085, 306] on icon at bounding box center [1085, 310] width 11 height 11
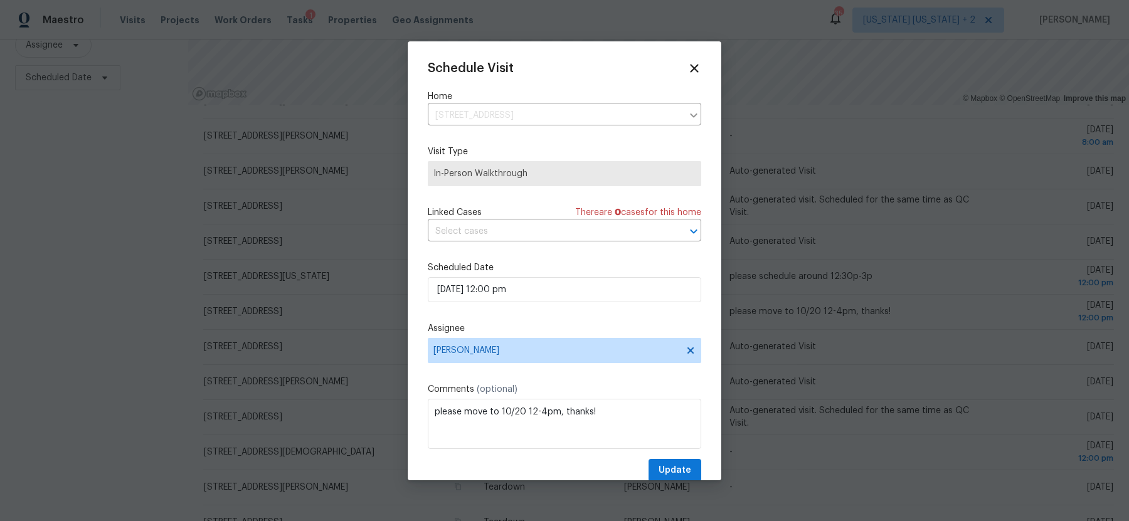
scroll to position [22, 0]
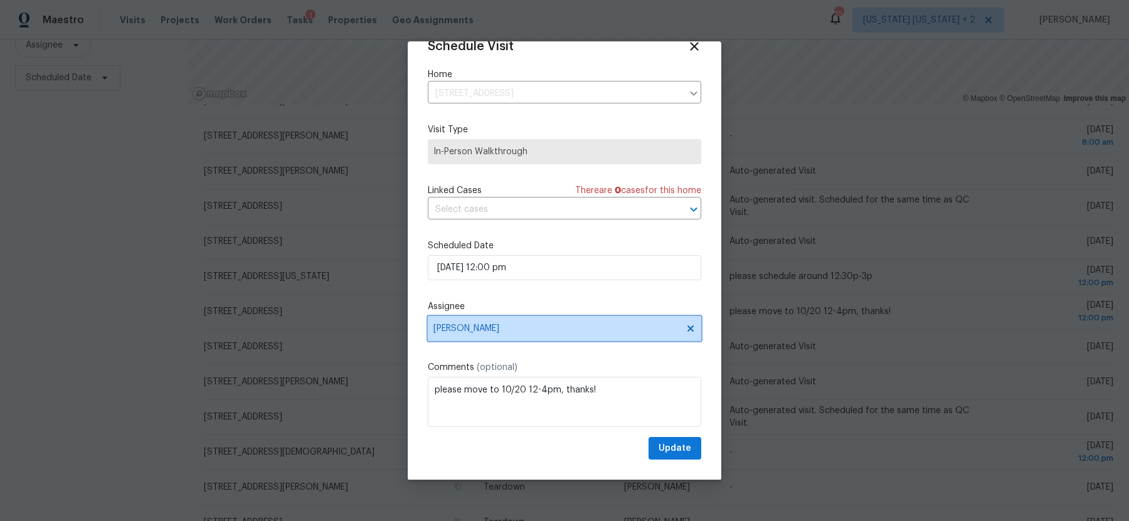
click at [506, 337] on span "Peter Boucher" at bounding box center [565, 328] width 274 height 25
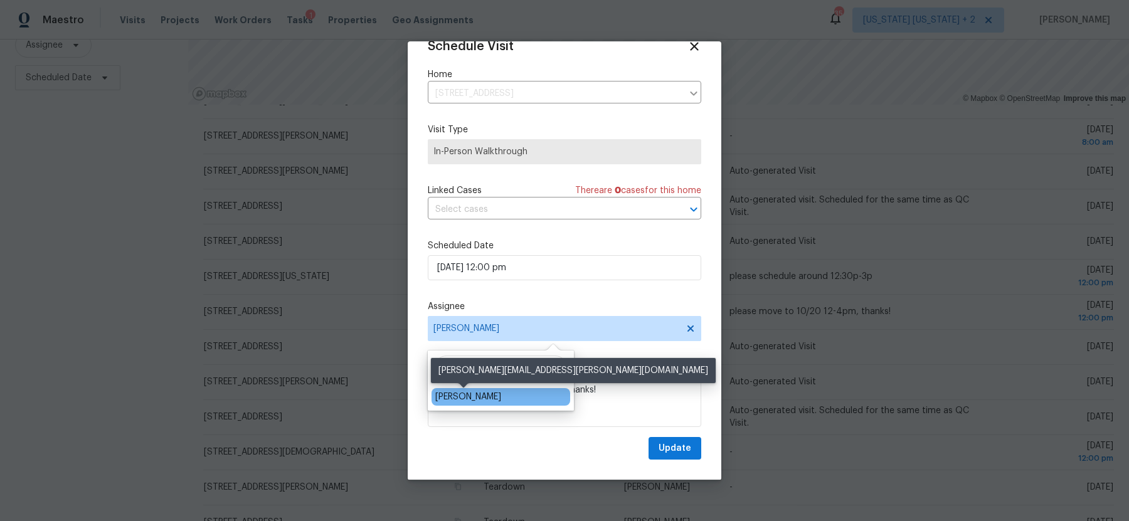
type input "rya"
click at [474, 398] on div "Ryan Johnson" at bounding box center [468, 397] width 66 height 13
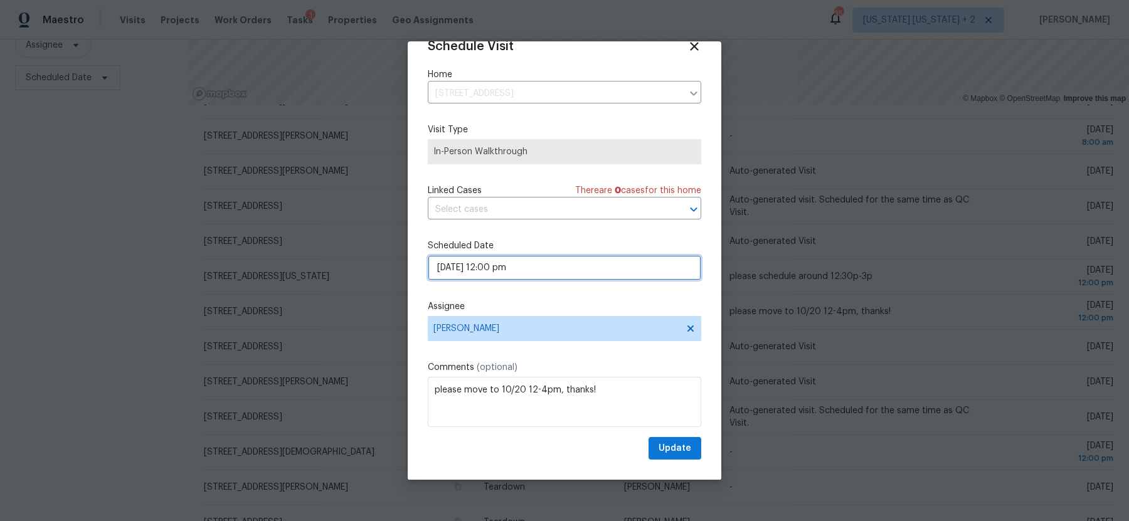
select select "pm"
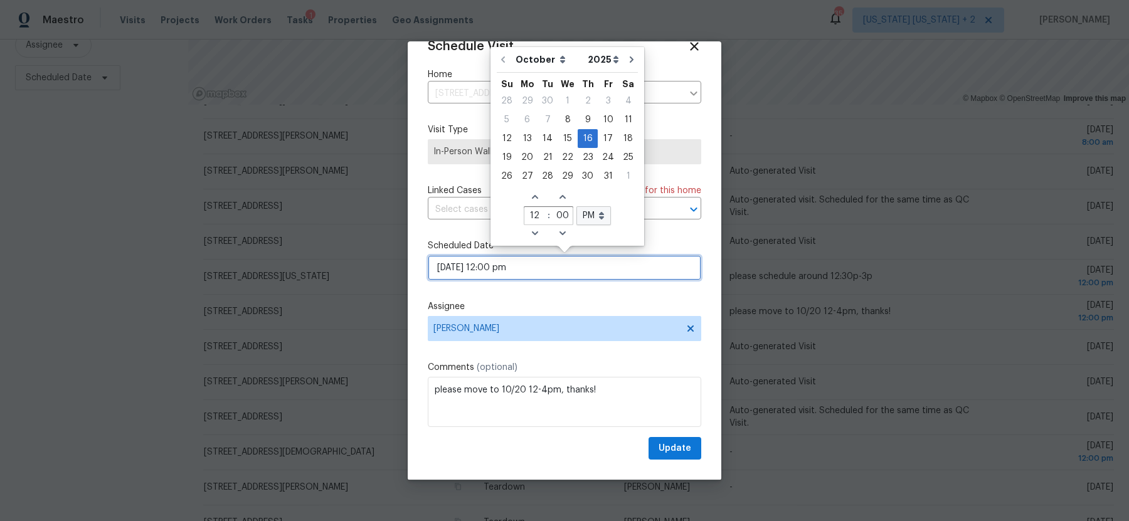
click at [459, 267] on input "10/16/2025 12:00 pm" at bounding box center [565, 267] width 274 height 25
click at [530, 159] on div "20" at bounding box center [527, 158] width 21 height 18
type input "10/20/2025 12:00 pm"
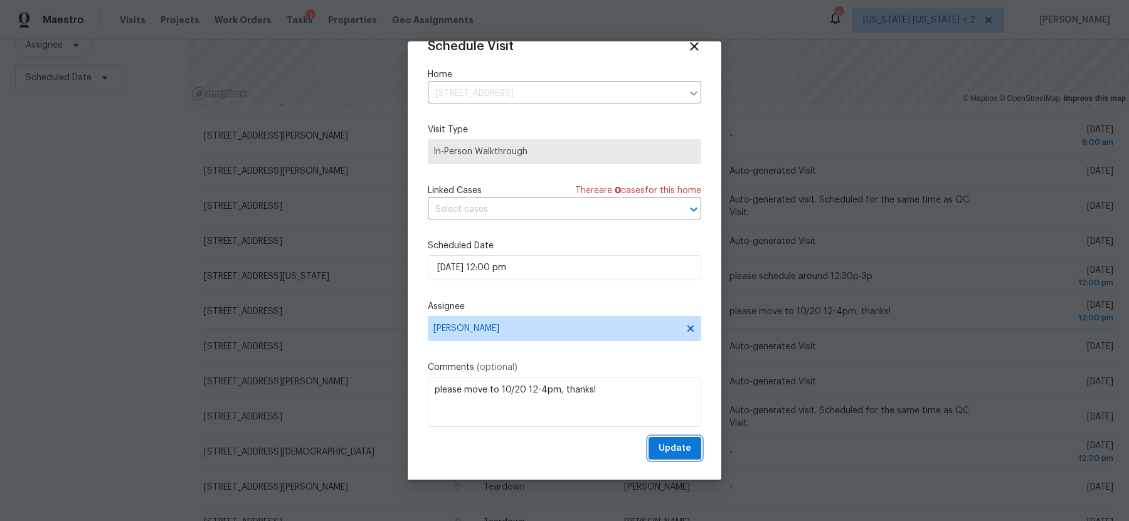
click at [684, 446] on span "Update" at bounding box center [675, 449] width 33 height 16
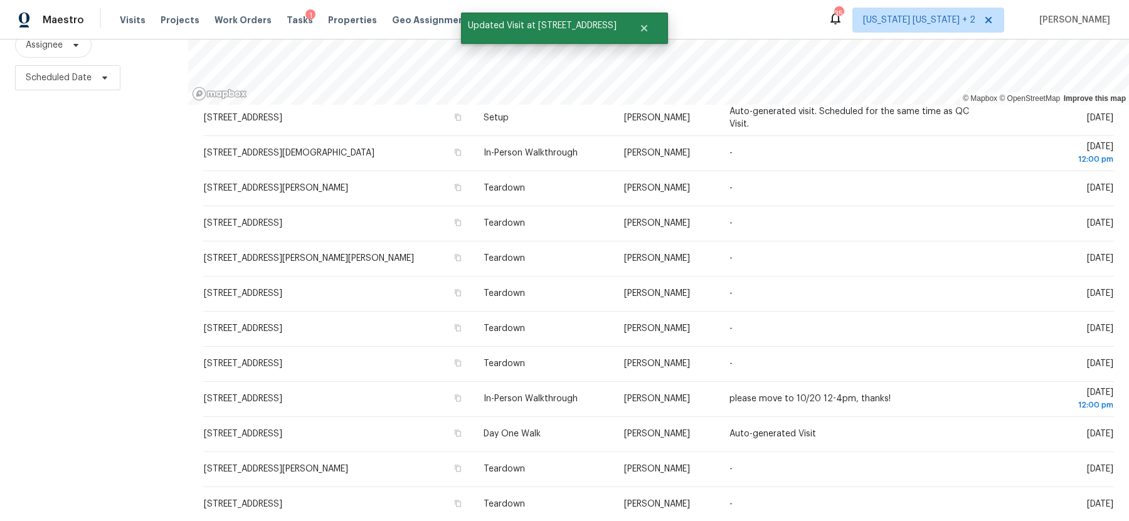
scroll to position [354, 0]
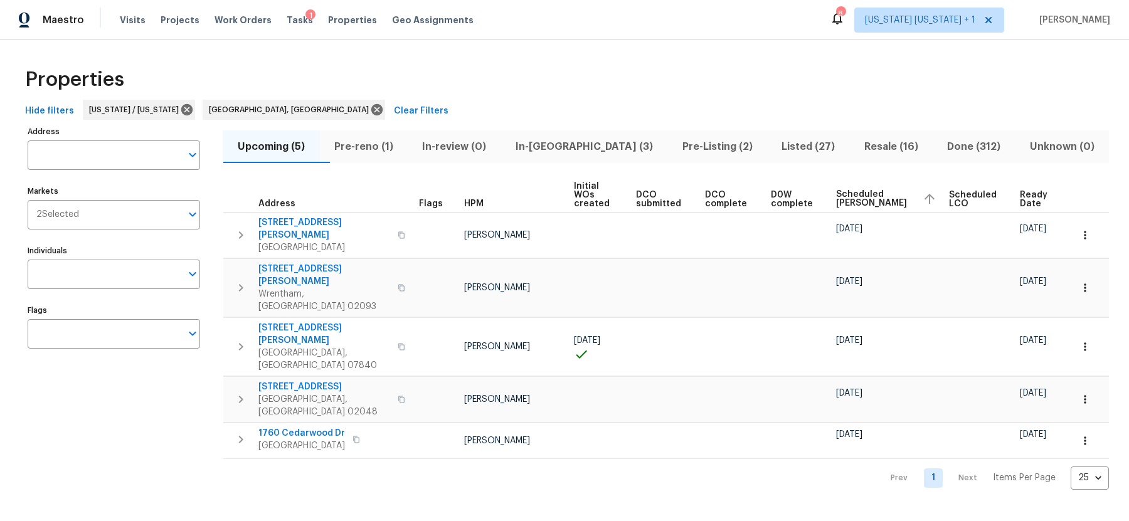
click at [874, 190] on span "Scheduled COE" at bounding box center [874, 199] width 76 height 18
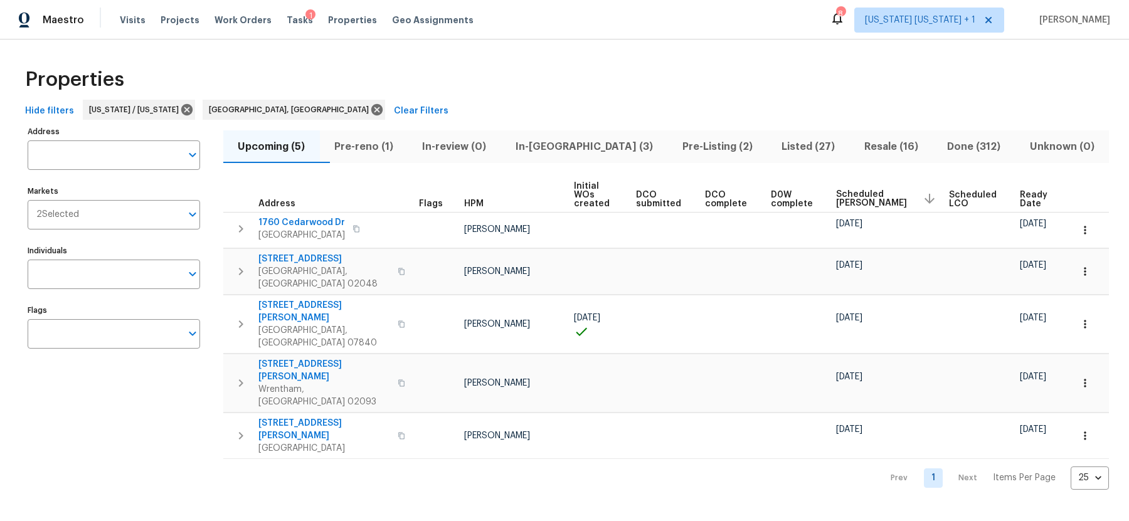
click at [876, 190] on span "Scheduled COE" at bounding box center [874, 199] width 76 height 18
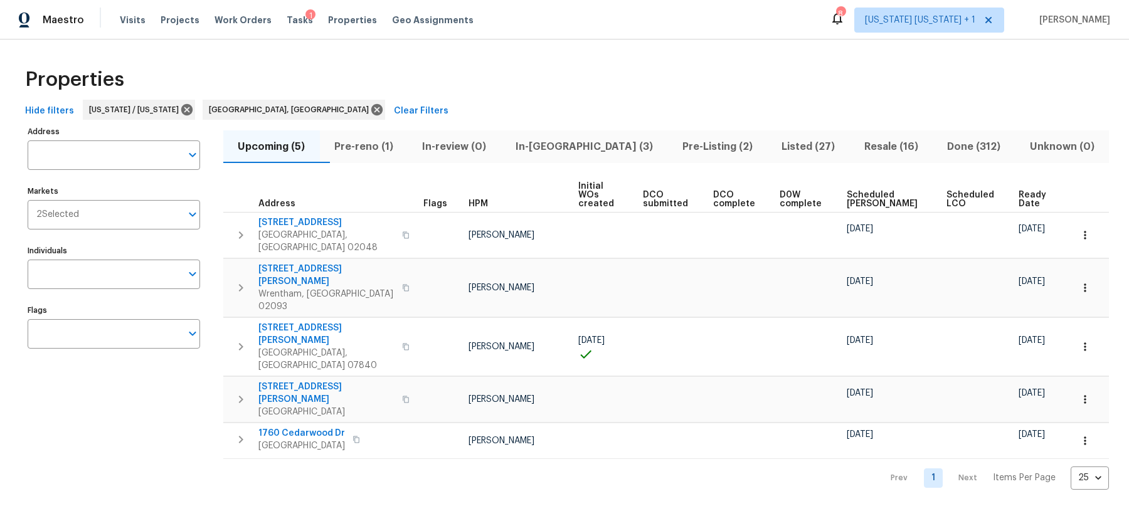
click at [873, 191] on span "Scheduled COE" at bounding box center [886, 200] width 78 height 18
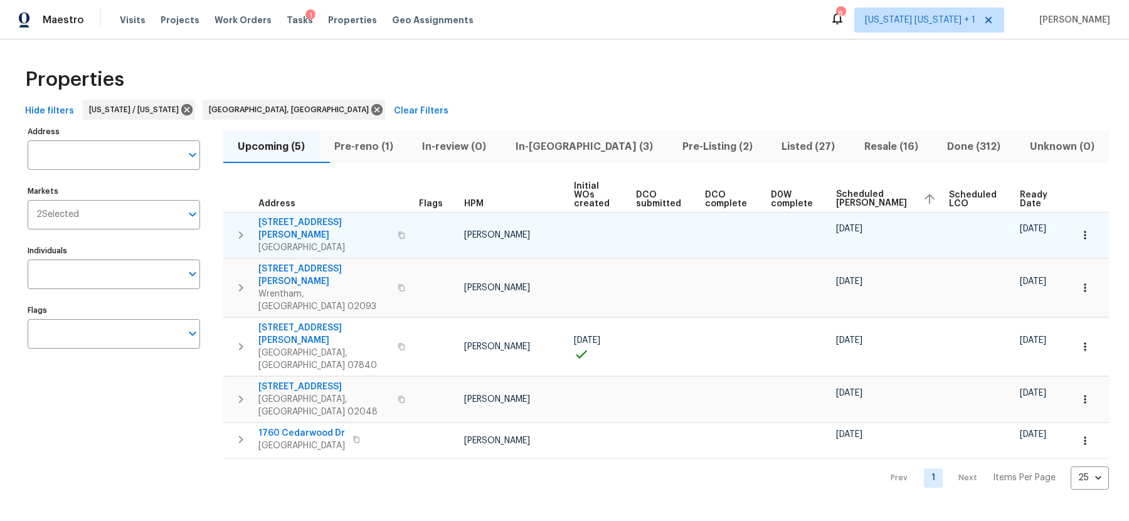
click at [394, 220] on button "button" at bounding box center [401, 235] width 15 height 30
click at [289, 242] on span "Brockton, MA 02301" at bounding box center [324, 248] width 132 height 13
click at [1085, 229] on icon "button" at bounding box center [1085, 235] width 13 height 13
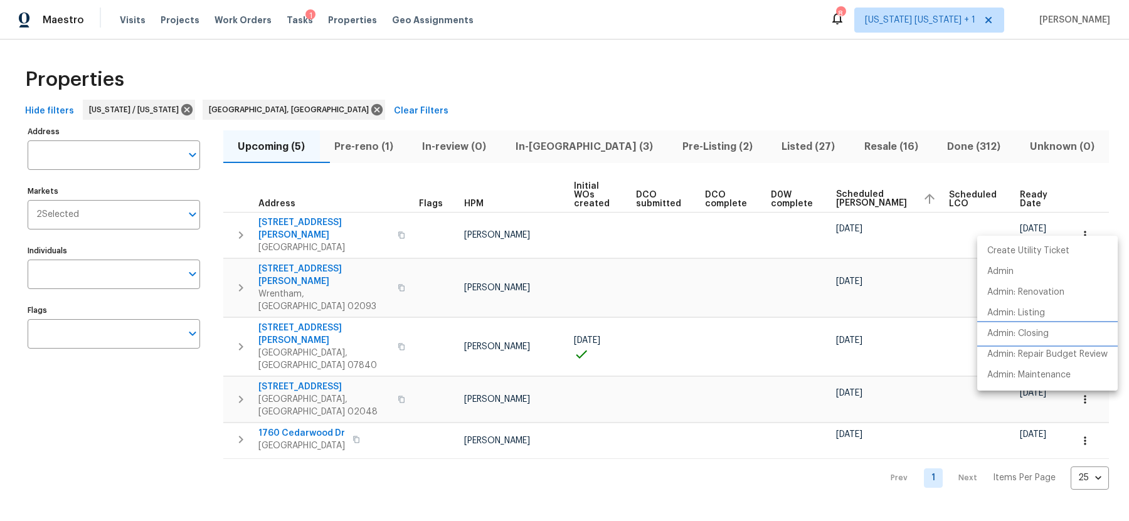
click at [1009, 337] on p "Admin: Closing" at bounding box center [1017, 333] width 61 height 13
click at [608, 79] on div at bounding box center [564, 260] width 1129 height 521
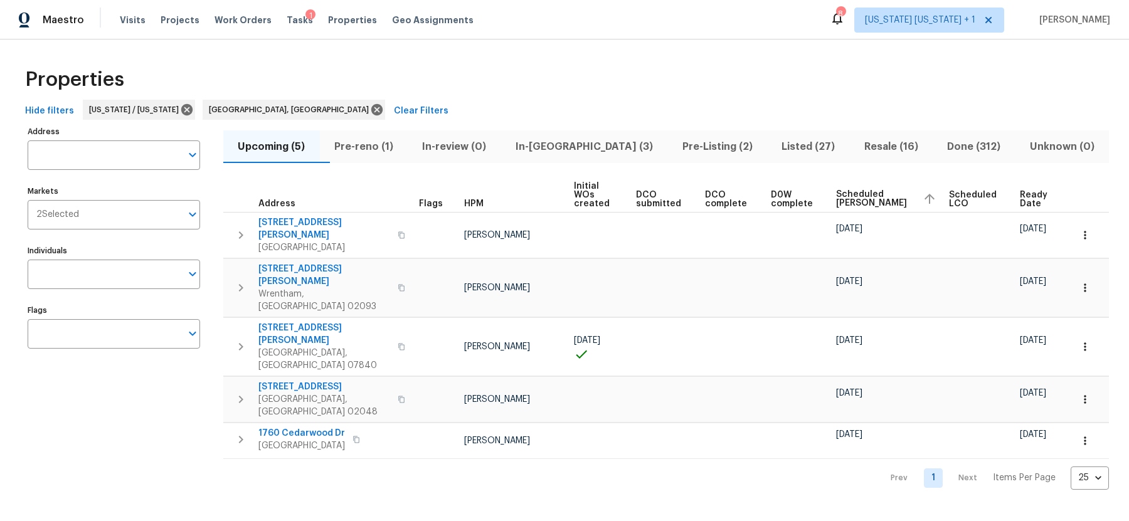
click at [370, 150] on span "Pre-reno (1)" at bounding box center [363, 147] width 73 height 18
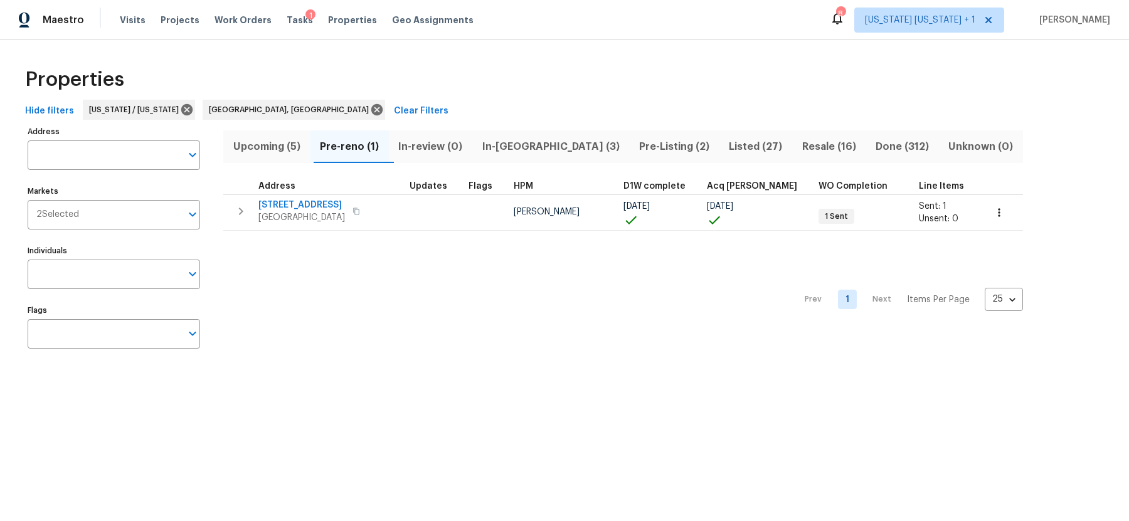
click at [501, 293] on div "Prev 1 Next Items Per Page 25 25 ​" at bounding box center [623, 296] width 800 height 130
click at [521, 304] on div "Prev 1 Next Items Per Page 25 25 ​" at bounding box center [623, 296] width 800 height 130
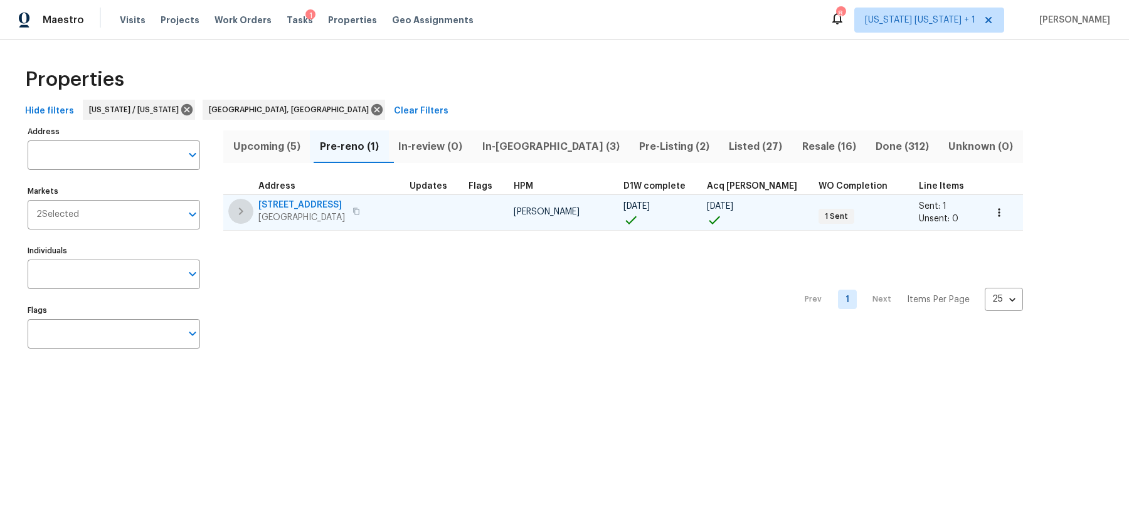
click at [240, 213] on icon "button" at bounding box center [240, 211] width 15 height 15
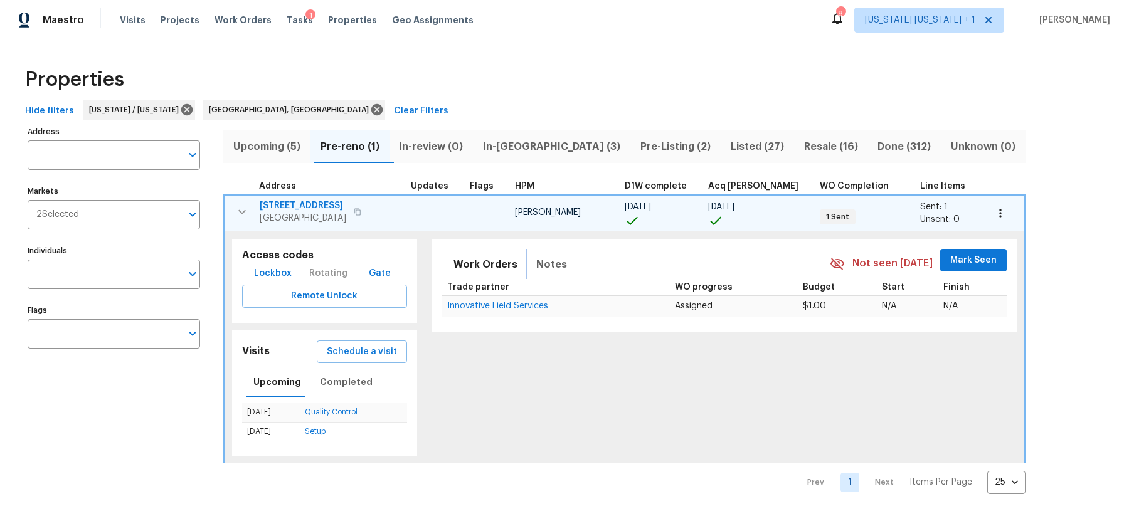
click at [536, 268] on span "Notes" at bounding box center [551, 265] width 31 height 18
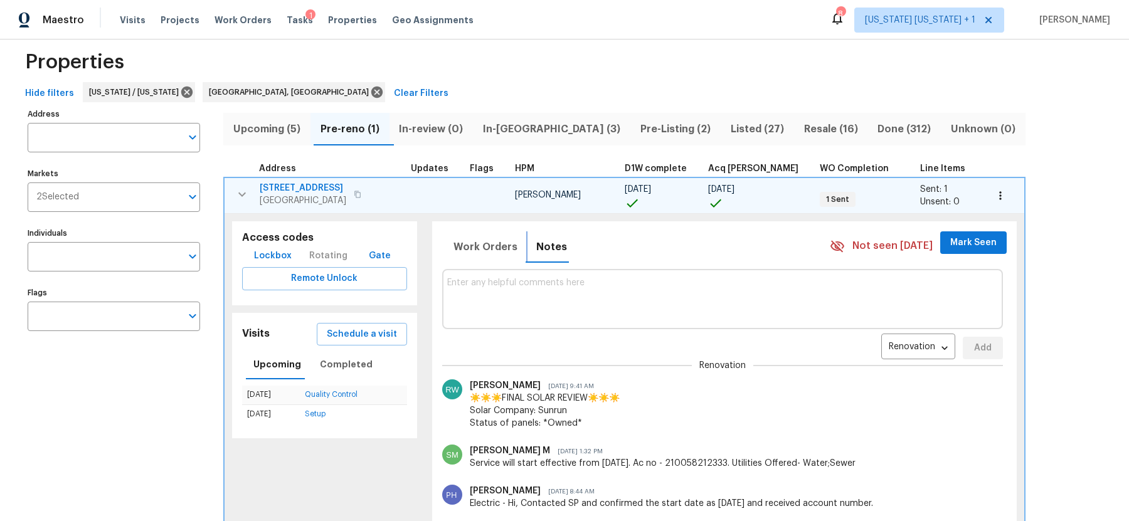
scroll to position [15, 0]
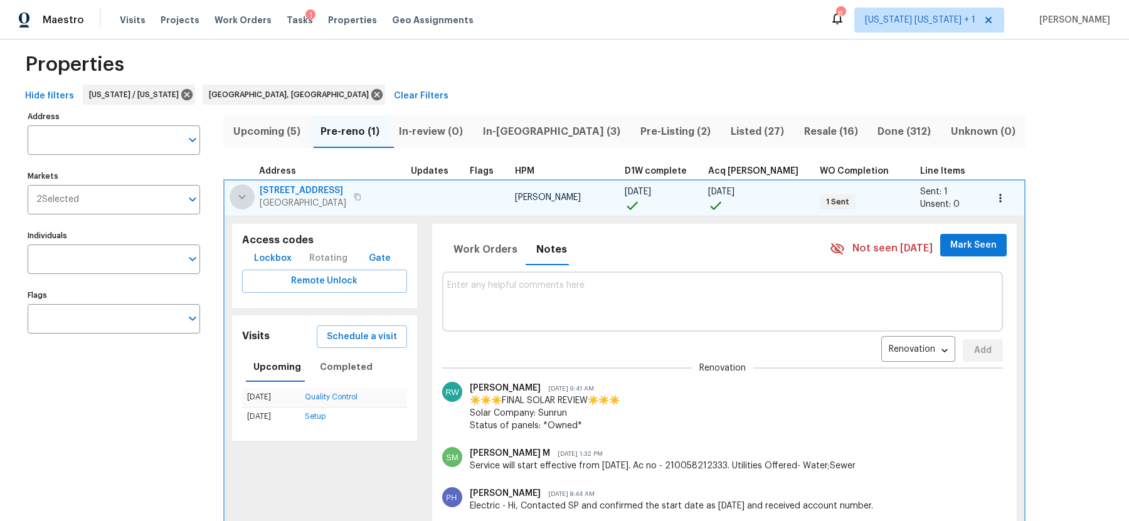
click at [249, 198] on icon "button" at bounding box center [242, 196] width 15 height 15
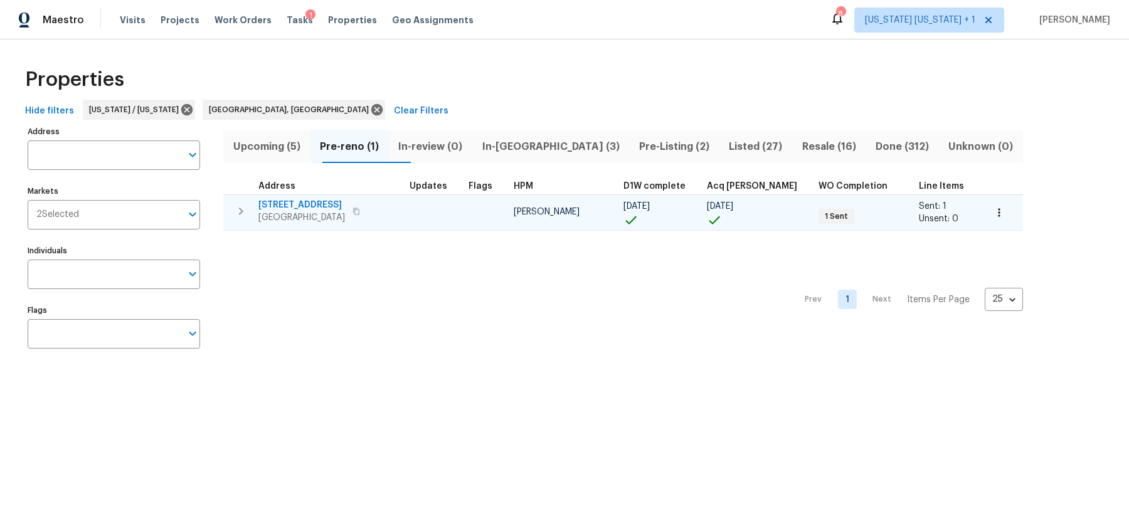
scroll to position [0, 0]
